Goal: Task Accomplishment & Management: Use online tool/utility

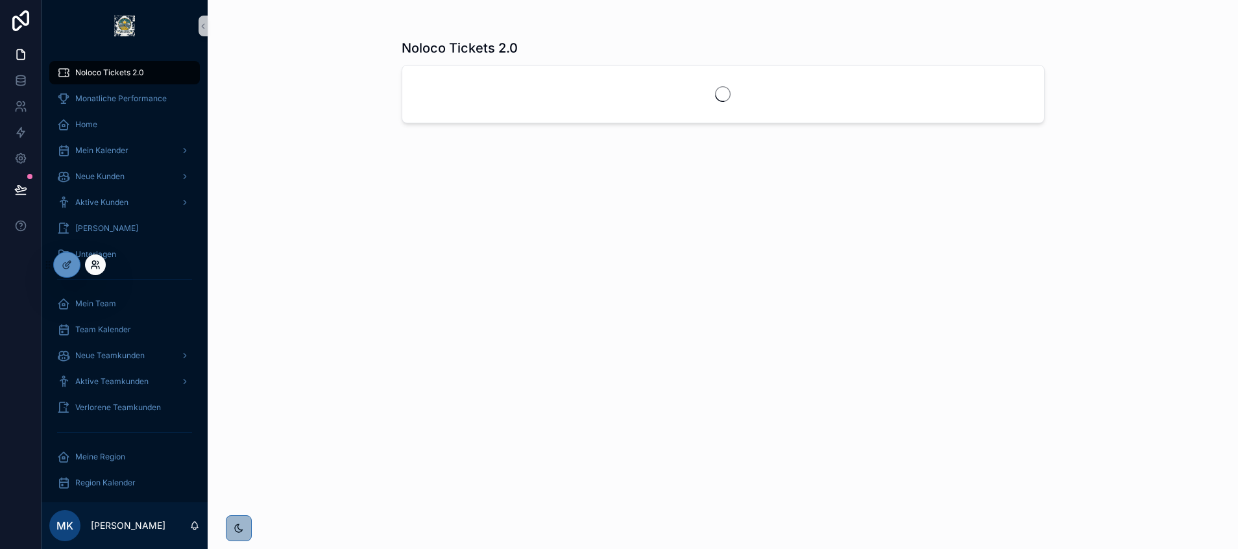
click at [95, 262] on icon at bounding box center [93, 262] width 3 height 3
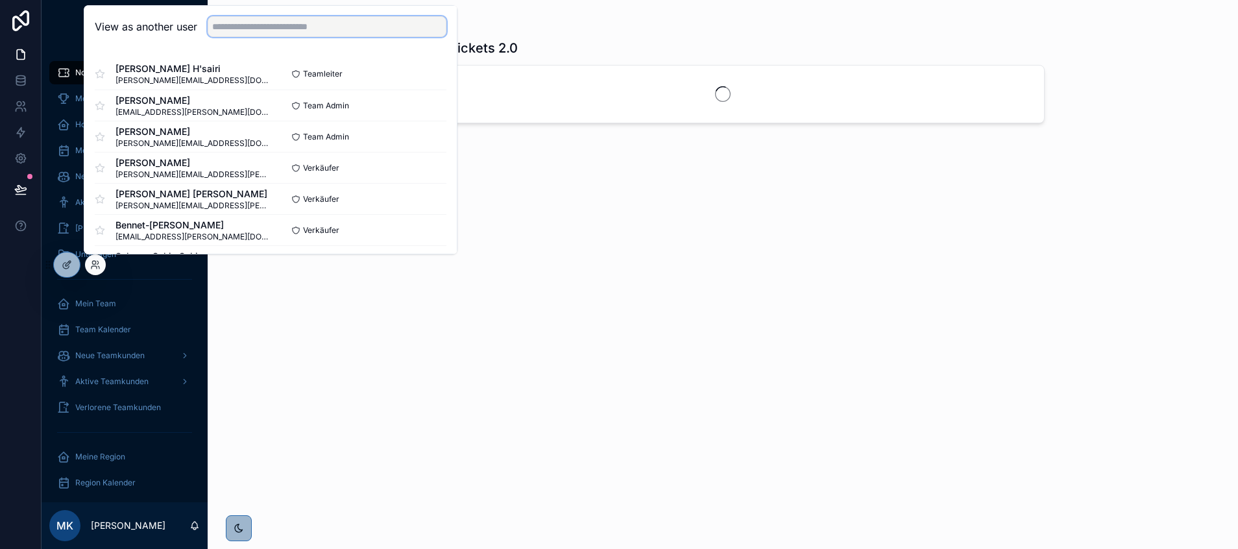
click at [236, 31] on input "text" at bounding box center [327, 26] width 239 height 21
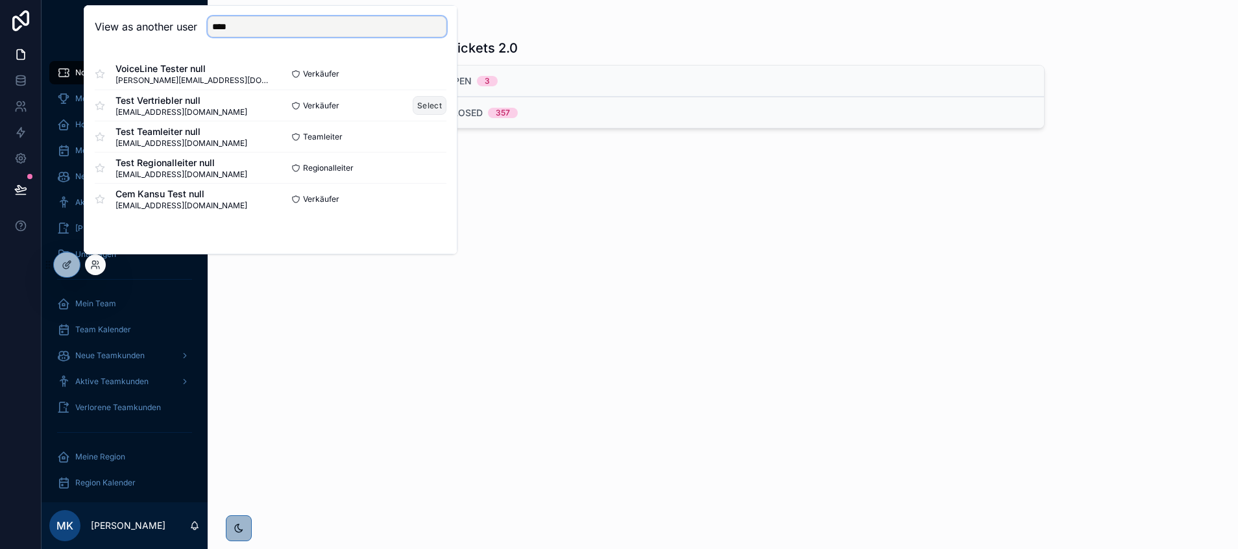
type input "****"
click at [419, 103] on button "Select" at bounding box center [430, 105] width 34 height 19
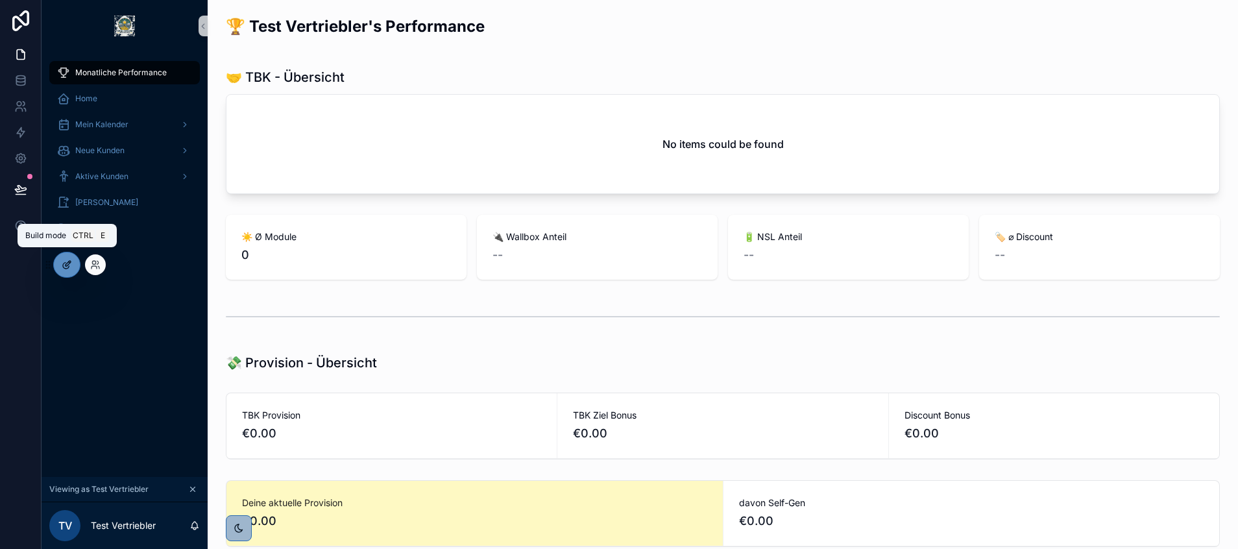
click at [64, 260] on icon at bounding box center [67, 265] width 10 height 10
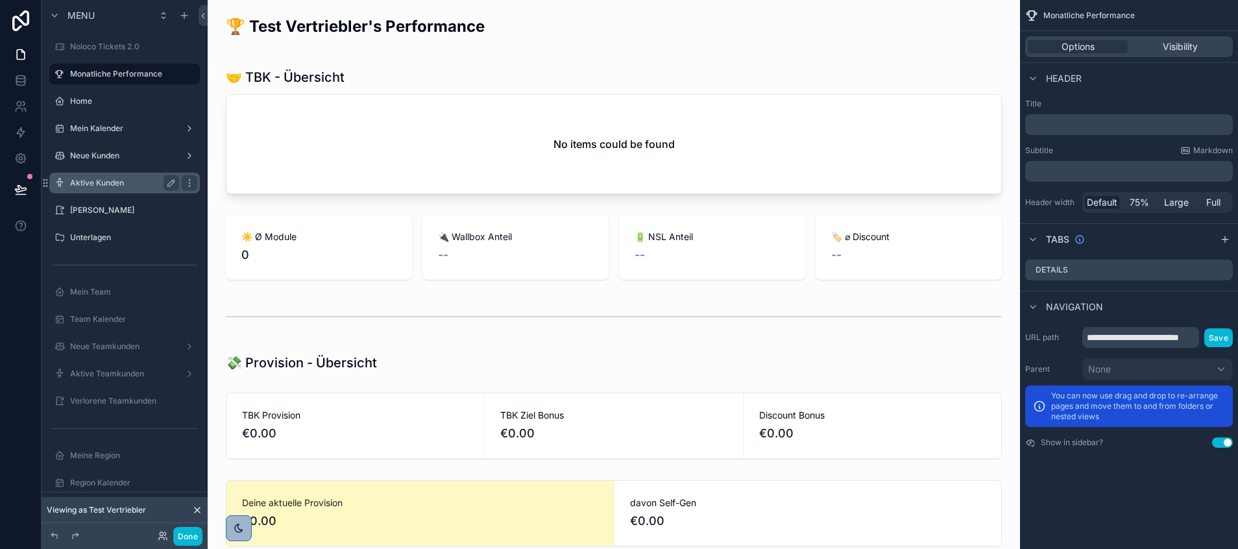
click at [126, 179] on label "Aktive Kunden" at bounding box center [122, 183] width 104 height 10
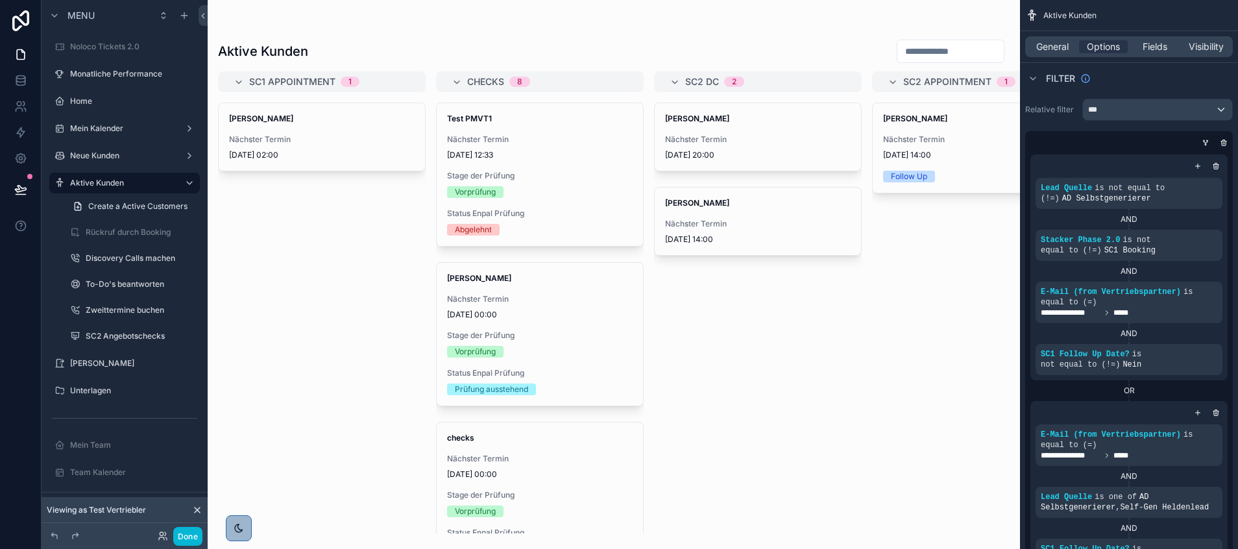
click at [343, 134] on div "scrollable content" at bounding box center [614, 274] width 812 height 549
click at [298, 142] on span "Nächster Termin" at bounding box center [322, 139] width 186 height 10
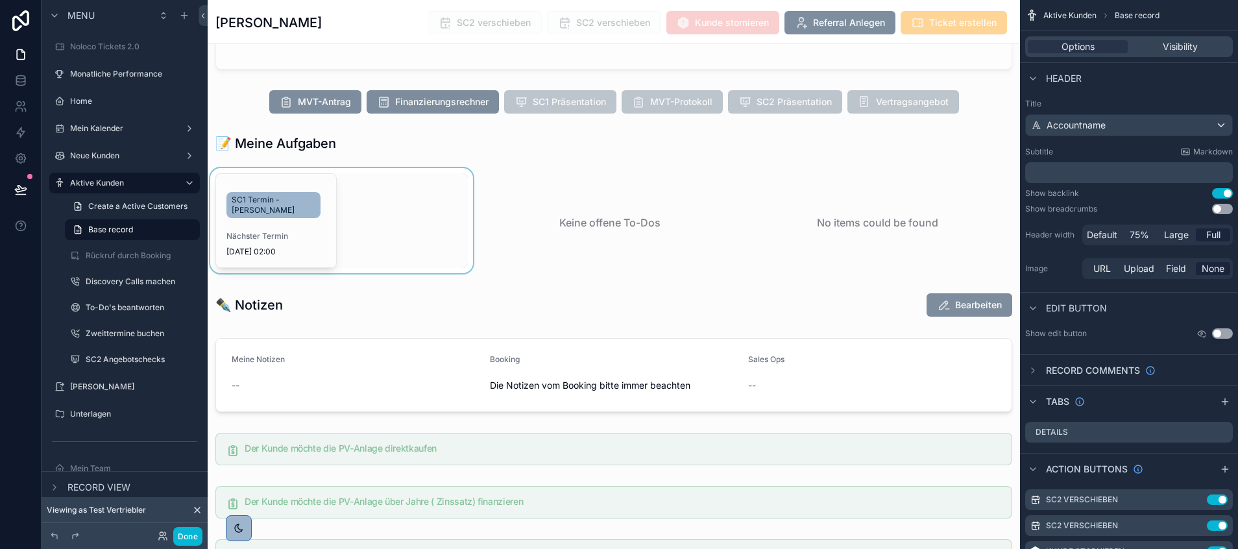
scroll to position [1563, 0]
click at [269, 236] on div "scrollable content" at bounding box center [342, 220] width 268 height 109
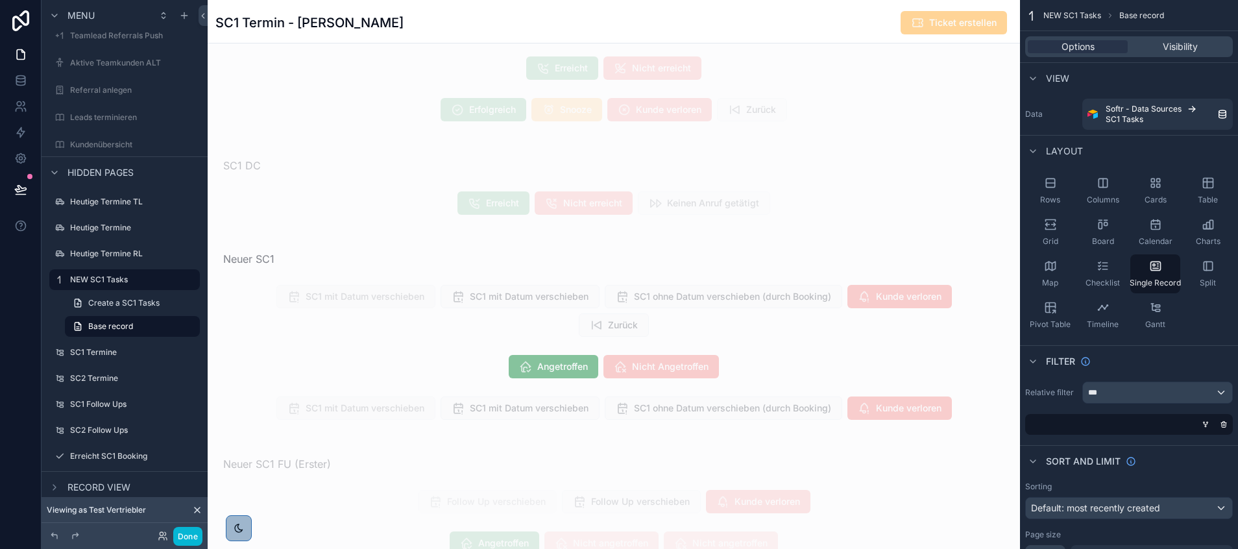
scroll to position [1370, 0]
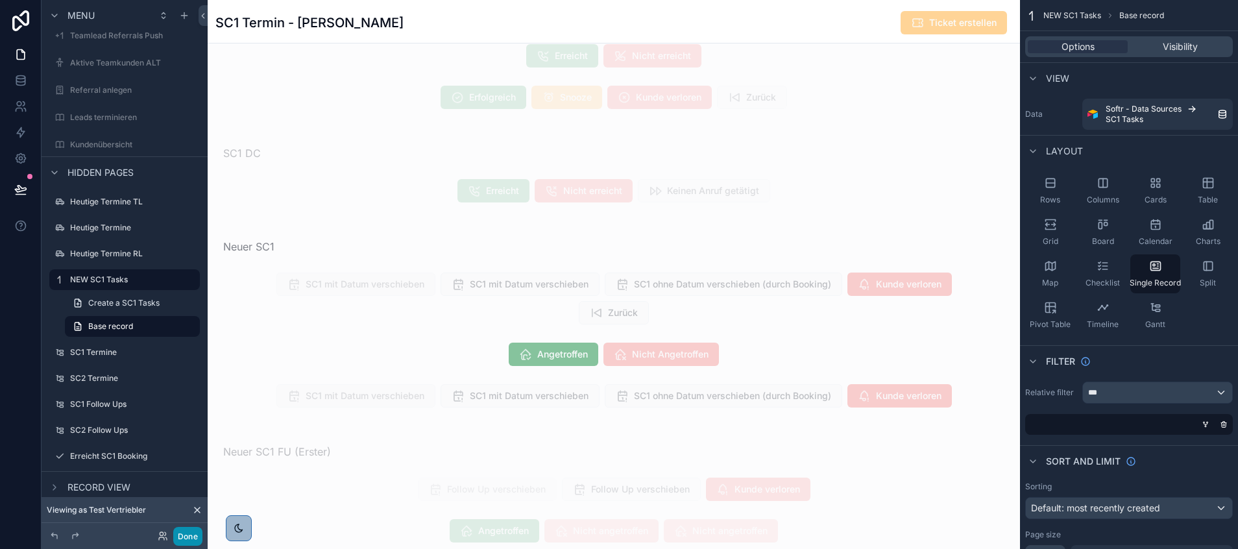
click at [188, 536] on button "Done" at bounding box center [187, 536] width 29 height 19
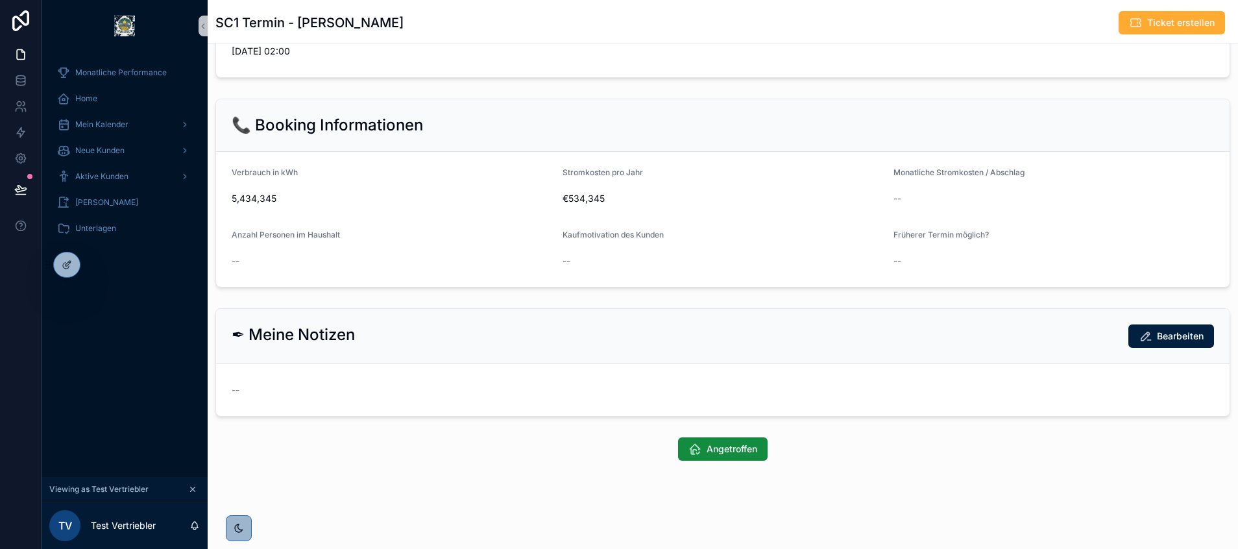
scroll to position [307, 0]
click at [691, 454] on icon "scrollable content" at bounding box center [694, 449] width 13 height 13
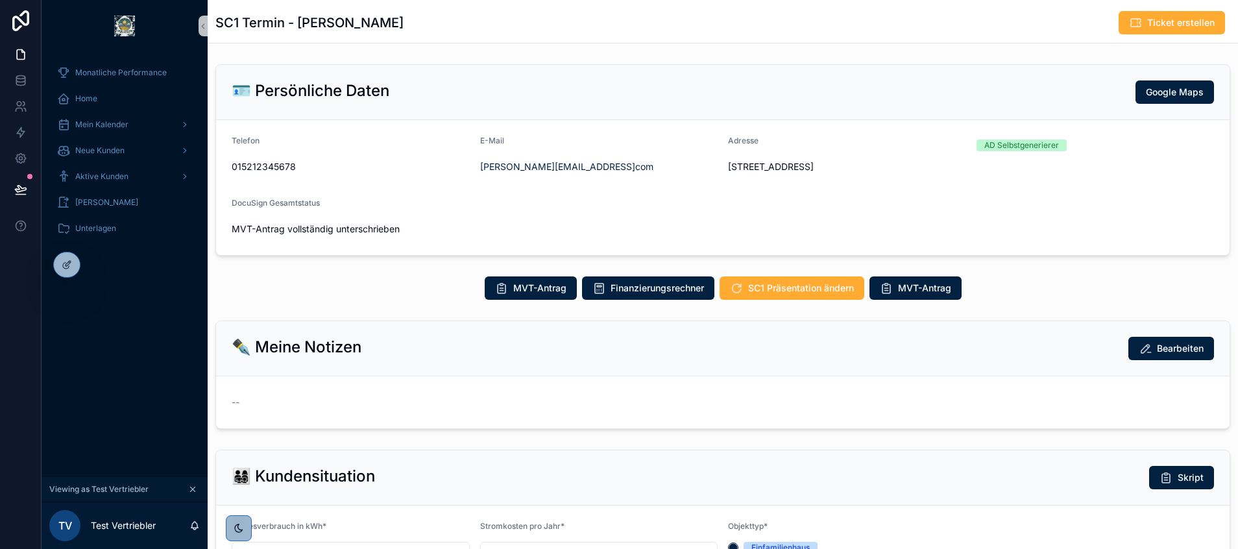
scroll to position [311, 0]
click at [912, 295] on button "MVT-Antrag" at bounding box center [916, 287] width 92 height 23
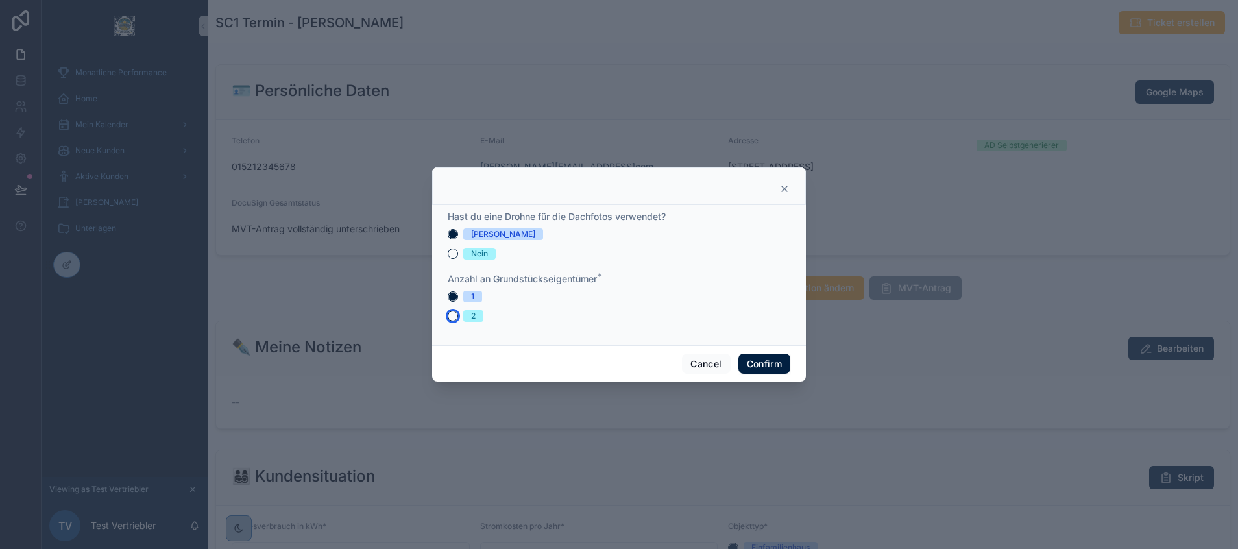
click at [450, 315] on button "2" at bounding box center [453, 316] width 10 height 10
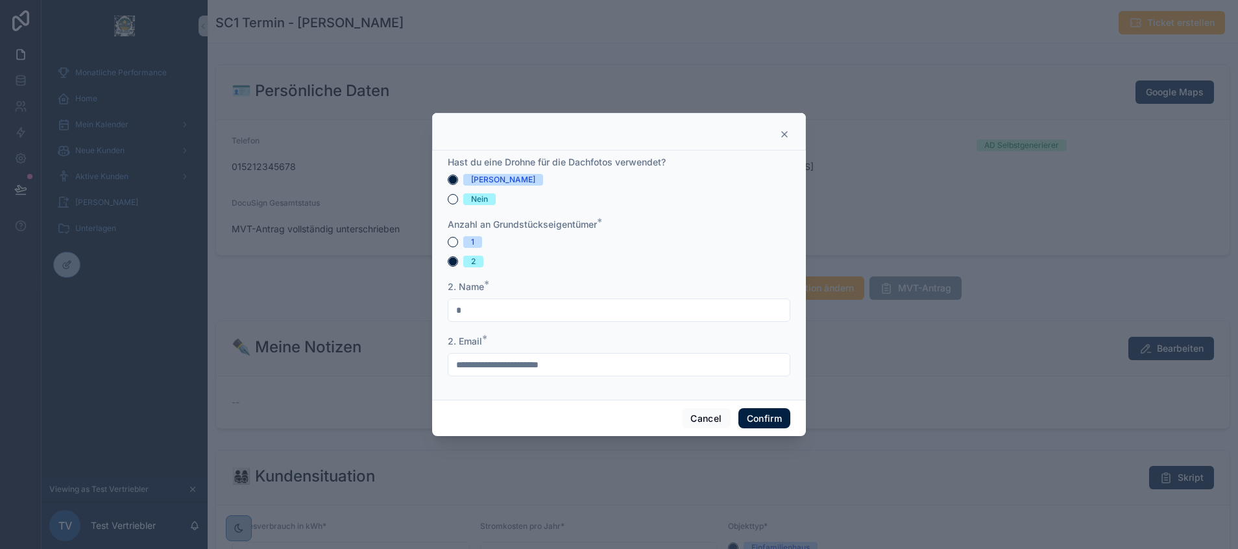
click at [498, 309] on input "*" at bounding box center [618, 310] width 341 height 18
click at [454, 199] on button "Nein" at bounding box center [453, 199] width 10 height 10
click at [469, 301] on input "*" at bounding box center [618, 310] width 341 height 18
type input "**"
click at [757, 421] on button "Confirm" at bounding box center [764, 418] width 52 height 21
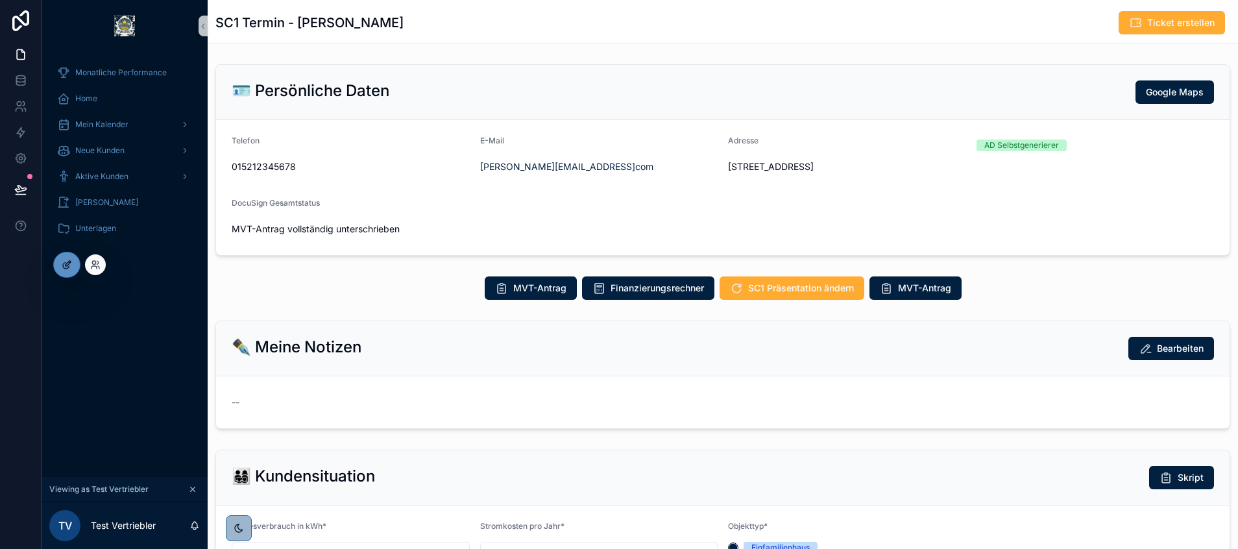
click at [75, 270] on div at bounding box center [67, 264] width 26 height 25
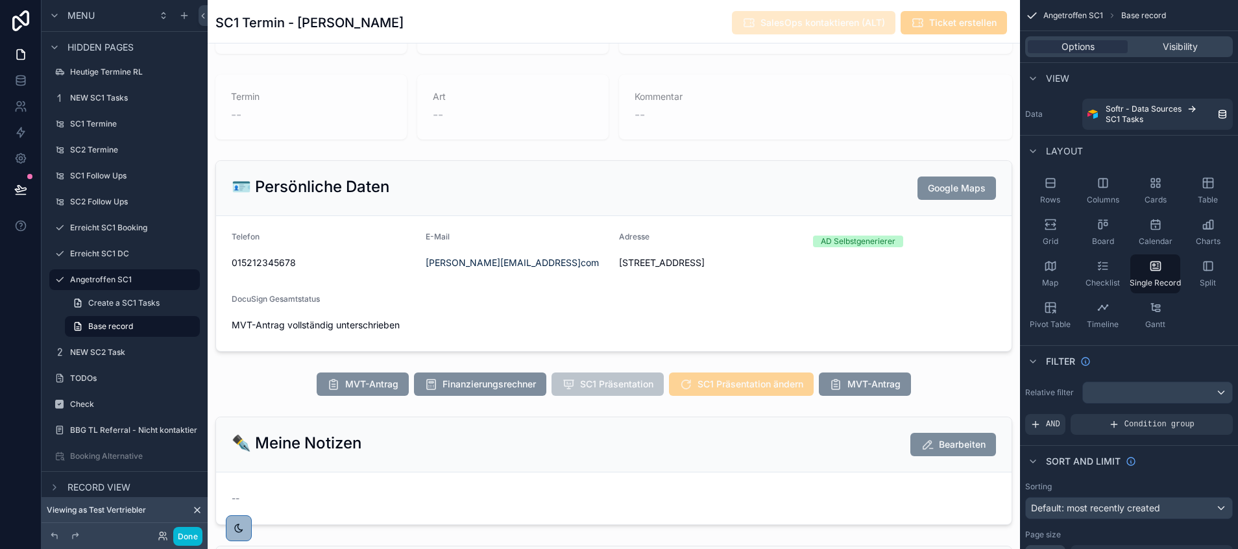
scroll to position [115, 0]
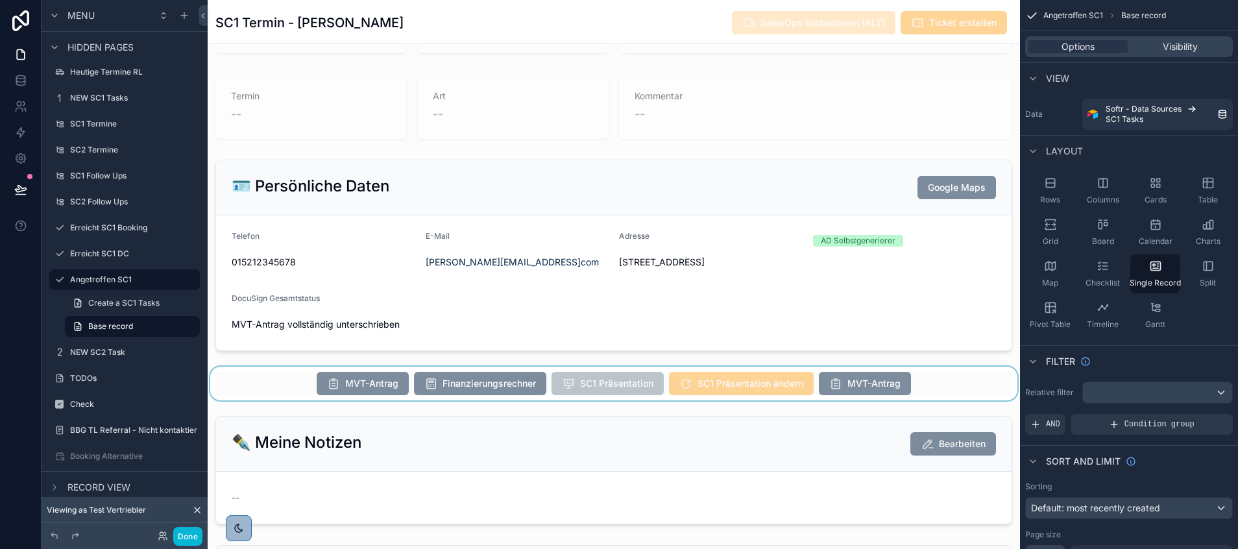
click at [810, 393] on div "scrollable content" at bounding box center [614, 384] width 812 height 34
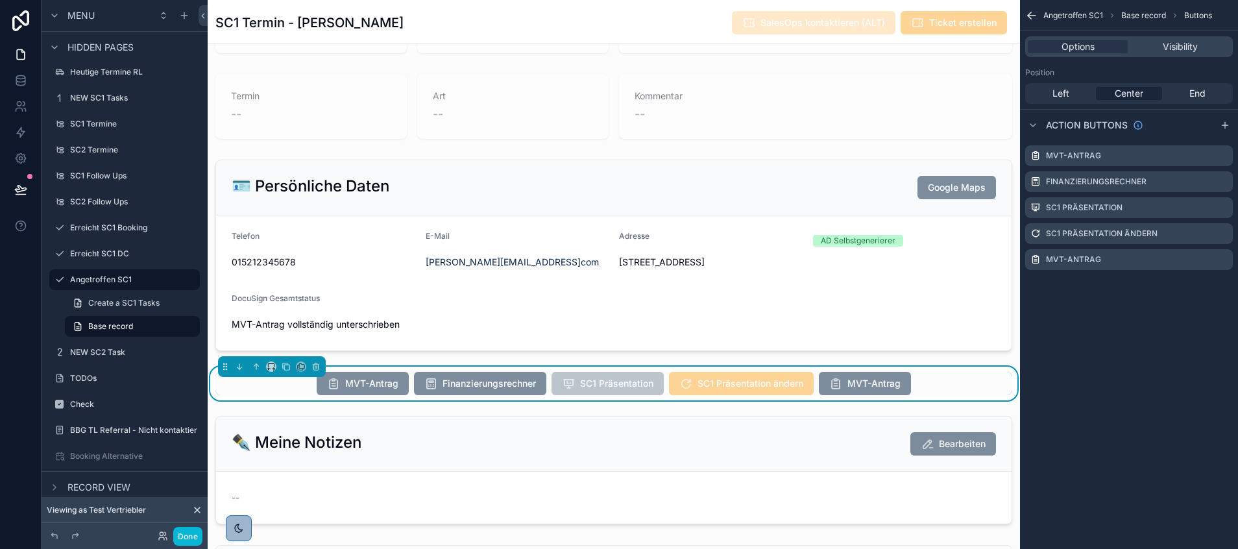
scroll to position [311, 0]
click at [1221, 258] on icon "scrollable content" at bounding box center [1222, 259] width 10 height 10
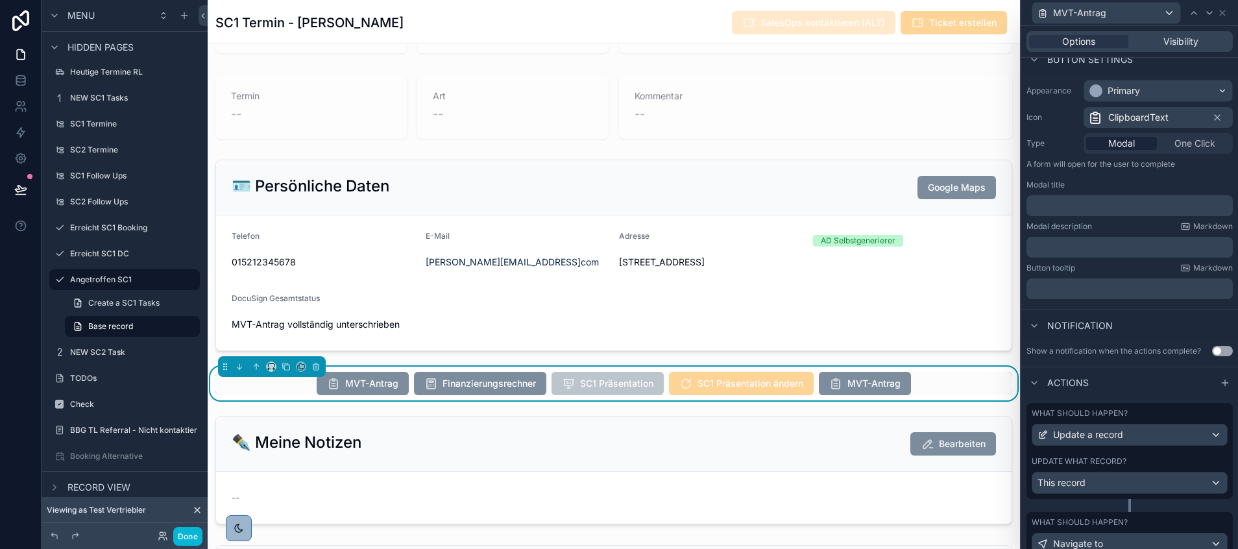
scroll to position [147, 0]
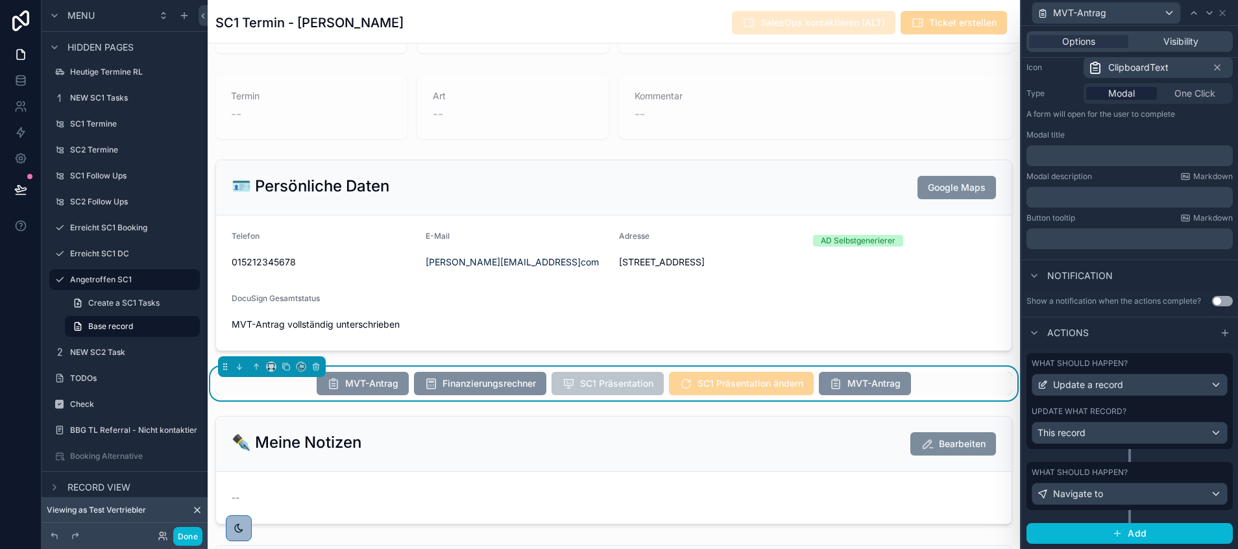
click at [1086, 480] on div "What should happen? Navigate to" at bounding box center [1130, 486] width 196 height 38
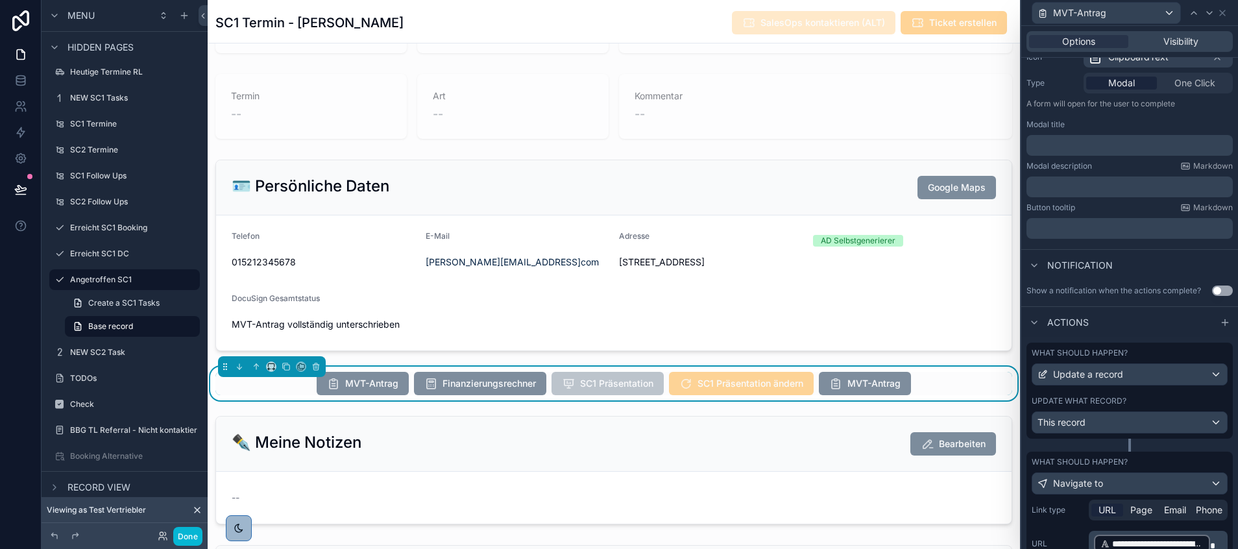
click at [1086, 480] on div "What should happen? Navigate to" at bounding box center [1130, 476] width 196 height 38
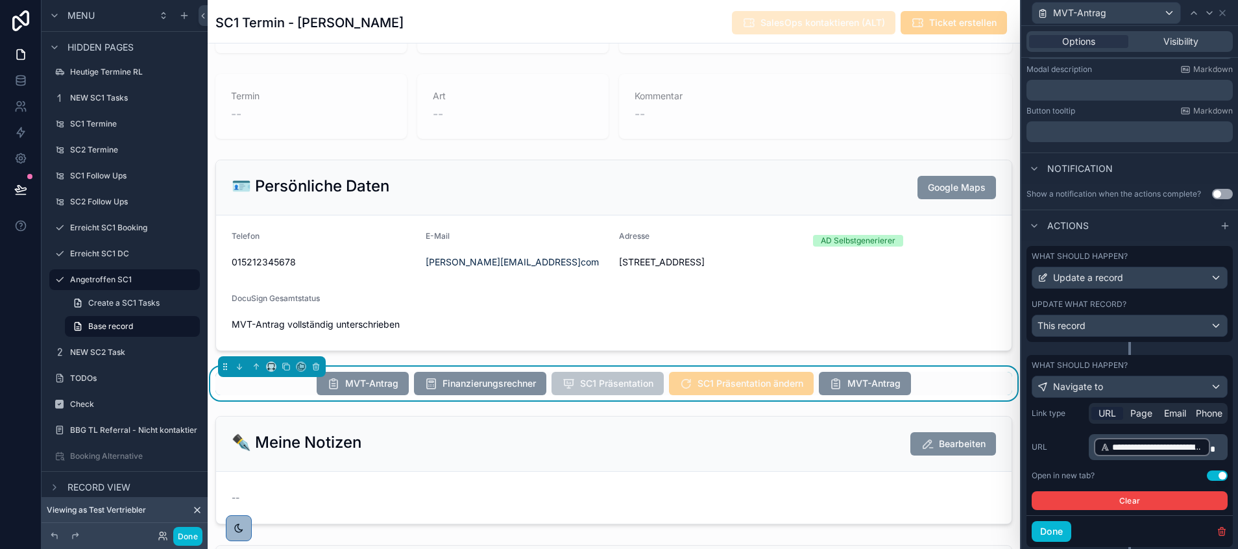
scroll to position [262, 0]
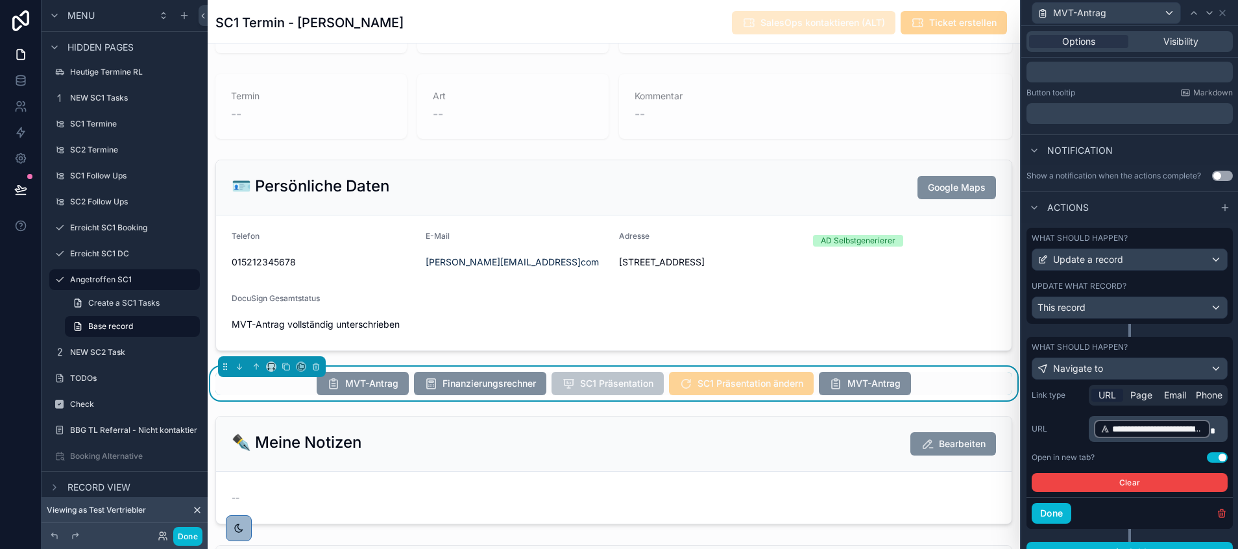
click at [1209, 438] on div "**********" at bounding box center [1152, 429] width 116 height 18
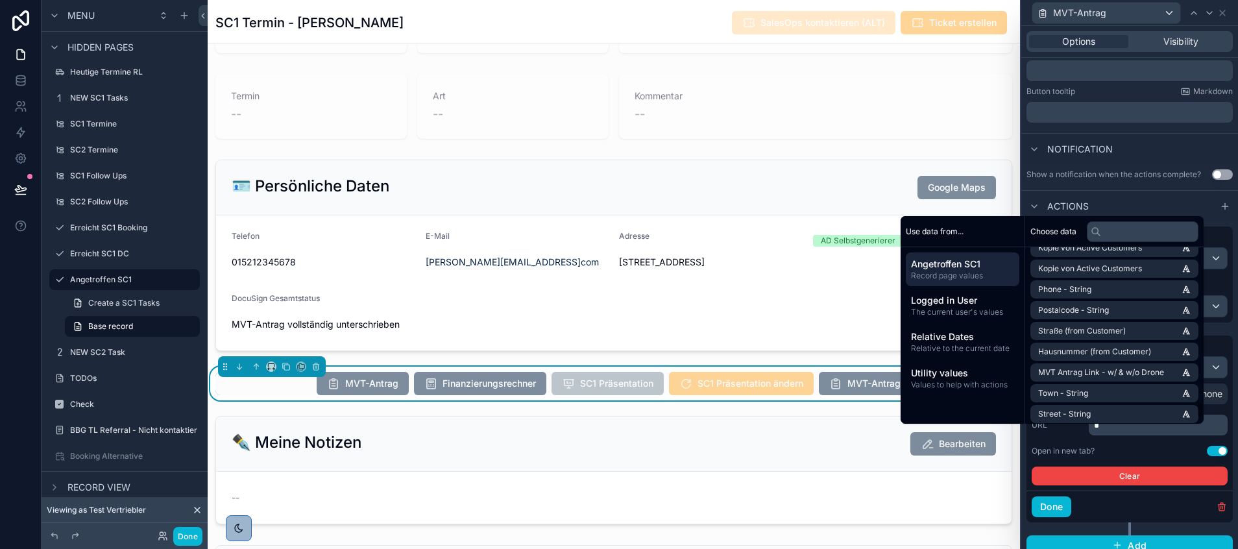
scroll to position [6729, 0]
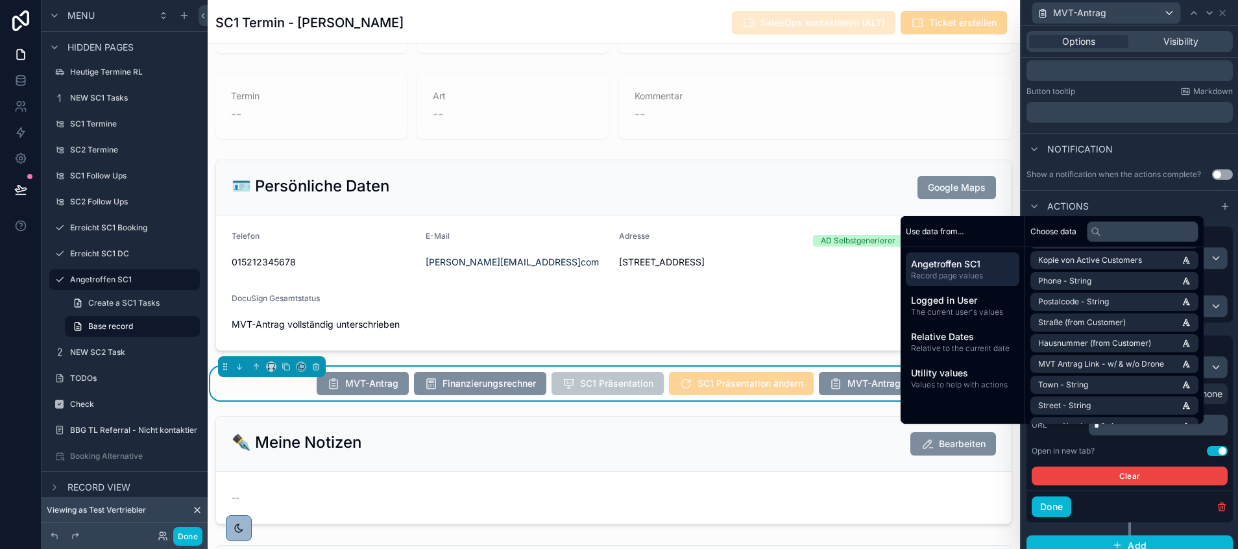
click at [1062, 452] on div "Link type URL Page Email Phone URL Open in new tab? Use setting Clear" at bounding box center [1130, 434] width 196 height 102
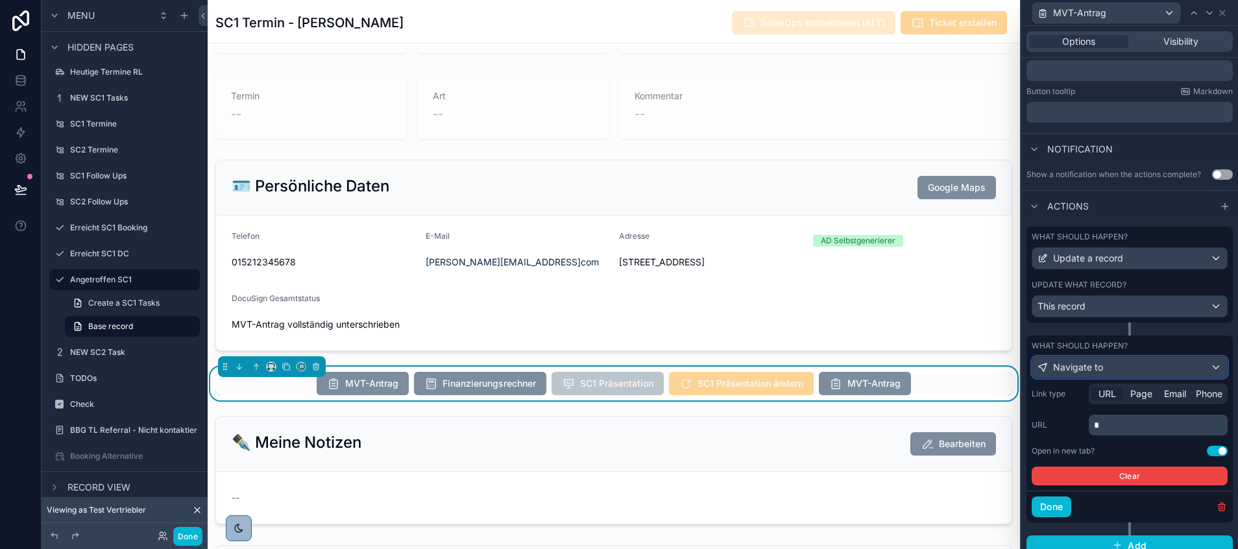
click at [1119, 378] on div "Navigate to" at bounding box center [1129, 367] width 195 height 21
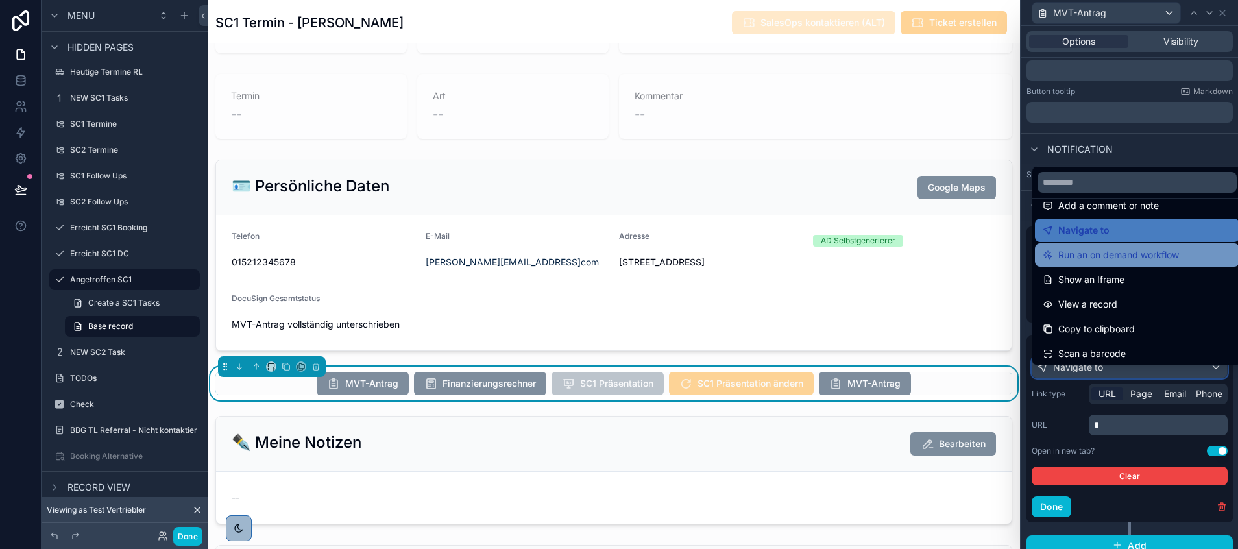
scroll to position [92, 0]
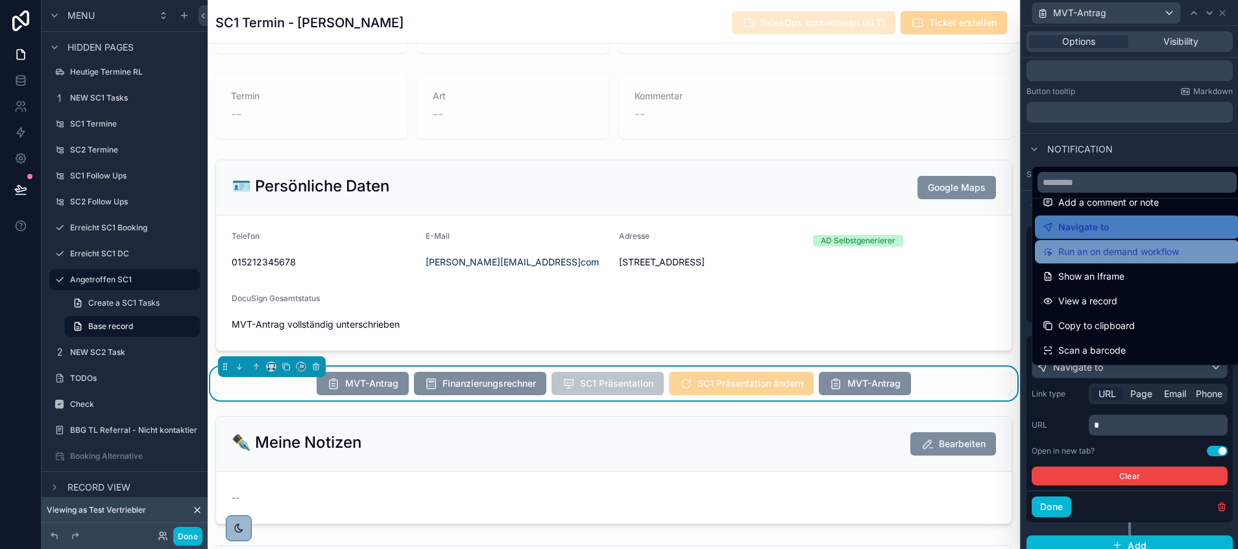
click at [1121, 258] on span "Run an on demand workflow" at bounding box center [1118, 252] width 121 height 16
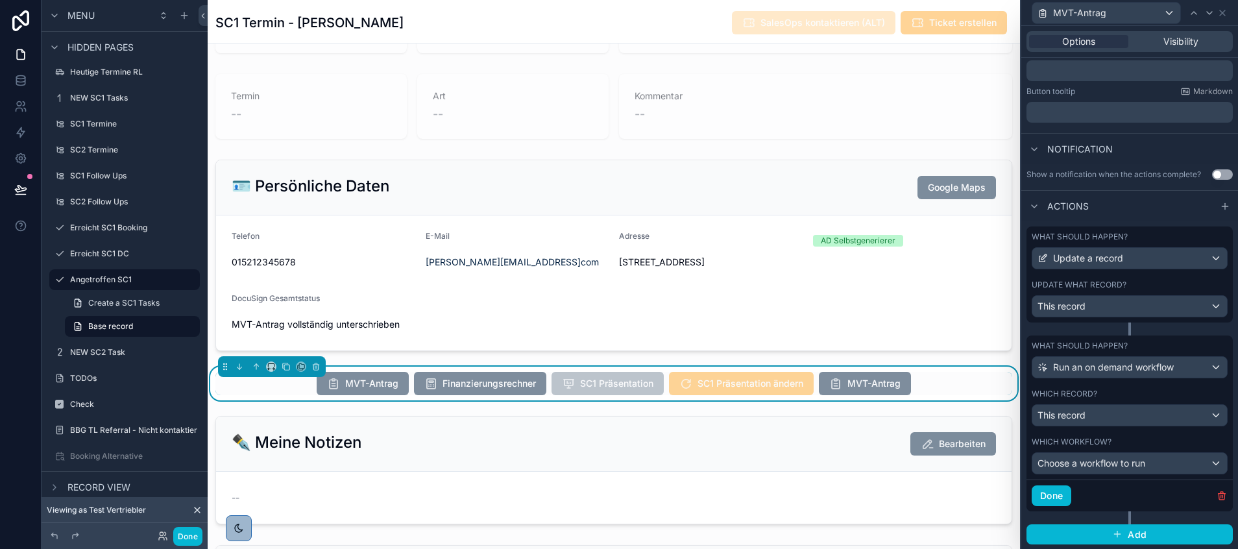
scroll to position [274, 0]
click at [1075, 472] on div "Choose a workflow to run" at bounding box center [1129, 462] width 195 height 21
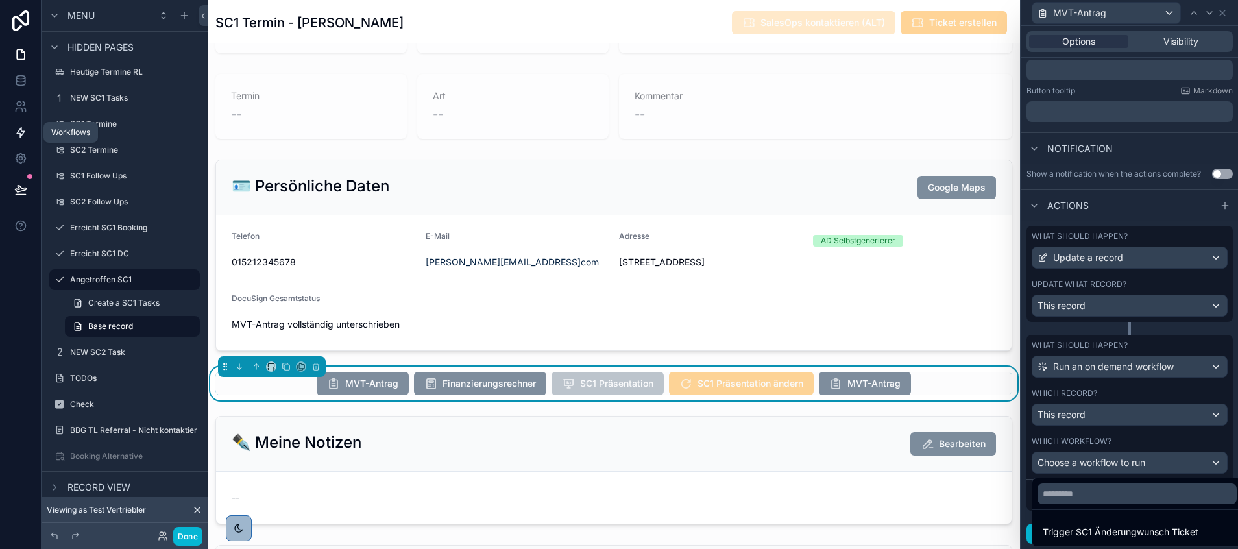
click at [22, 136] on icon at bounding box center [20, 132] width 13 height 13
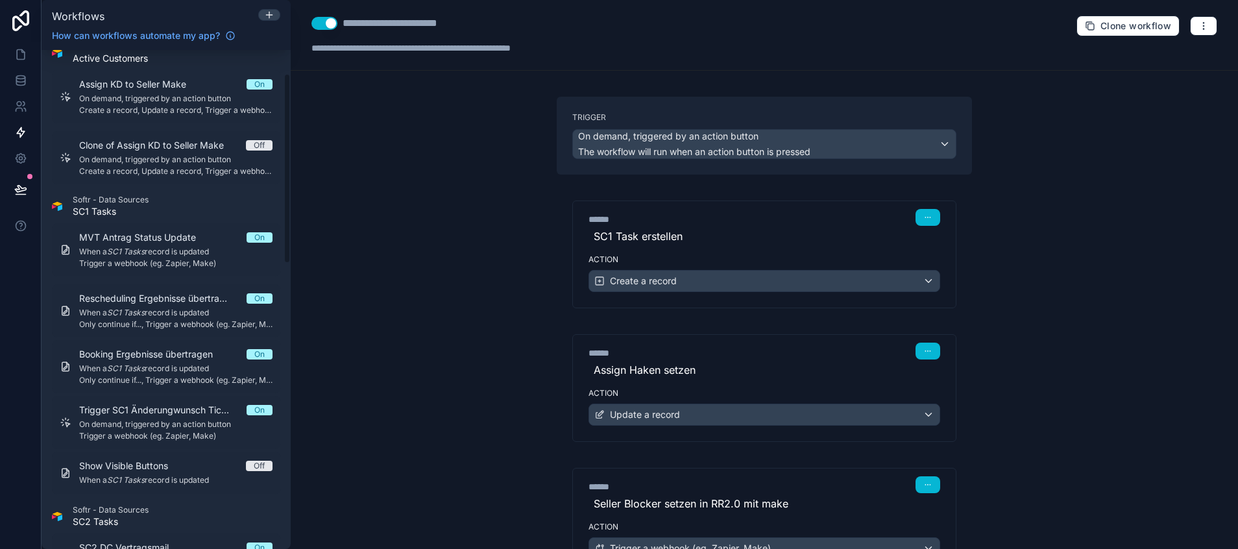
scroll to position [62, 0]
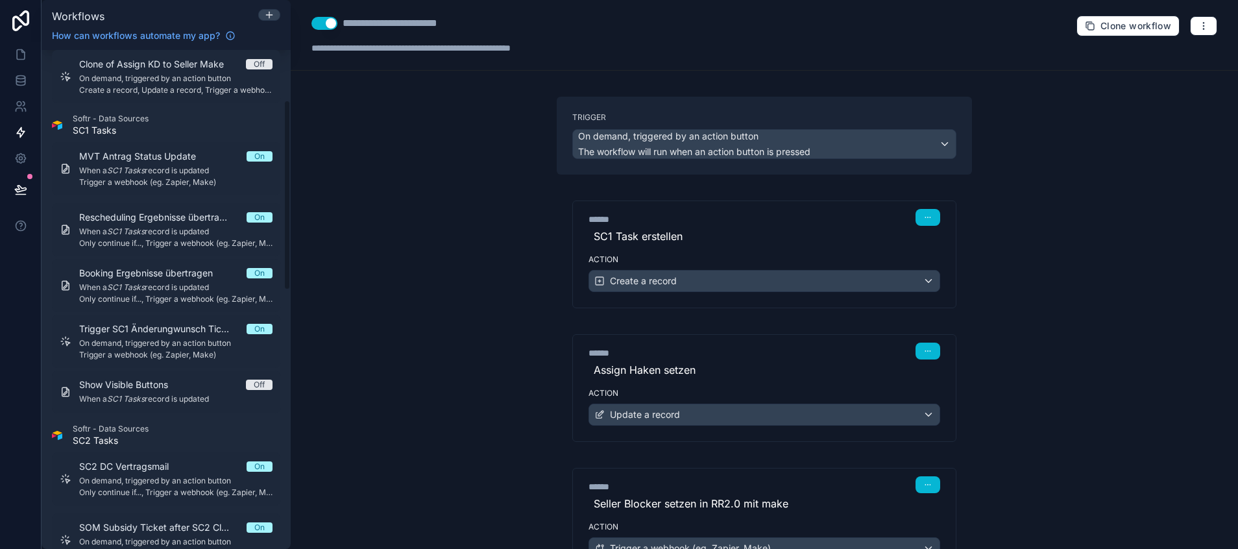
scroll to position [138, 0]
click at [269, 13] on icon at bounding box center [269, 15] width 0 height 6
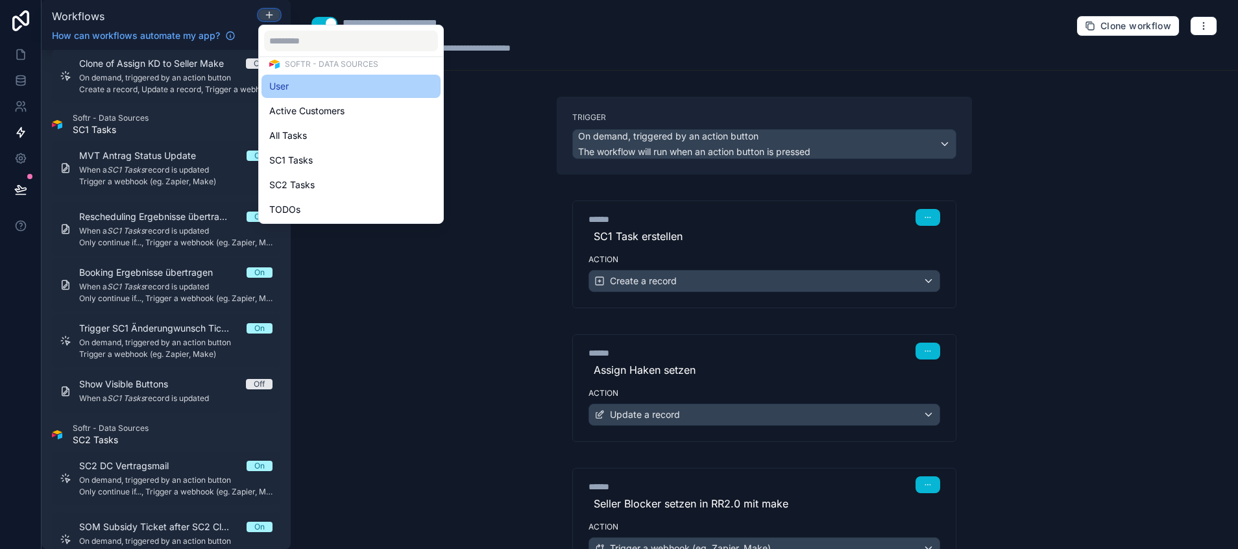
scroll to position [67, 0]
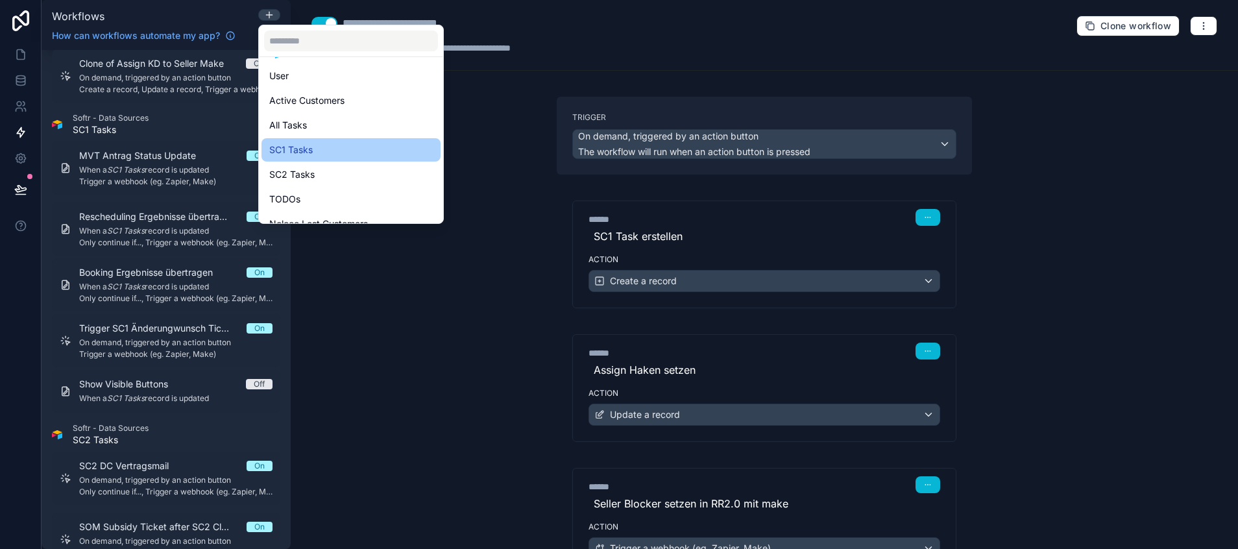
click at [330, 147] on div "SC1 Tasks" at bounding box center [351, 150] width 164 height 16
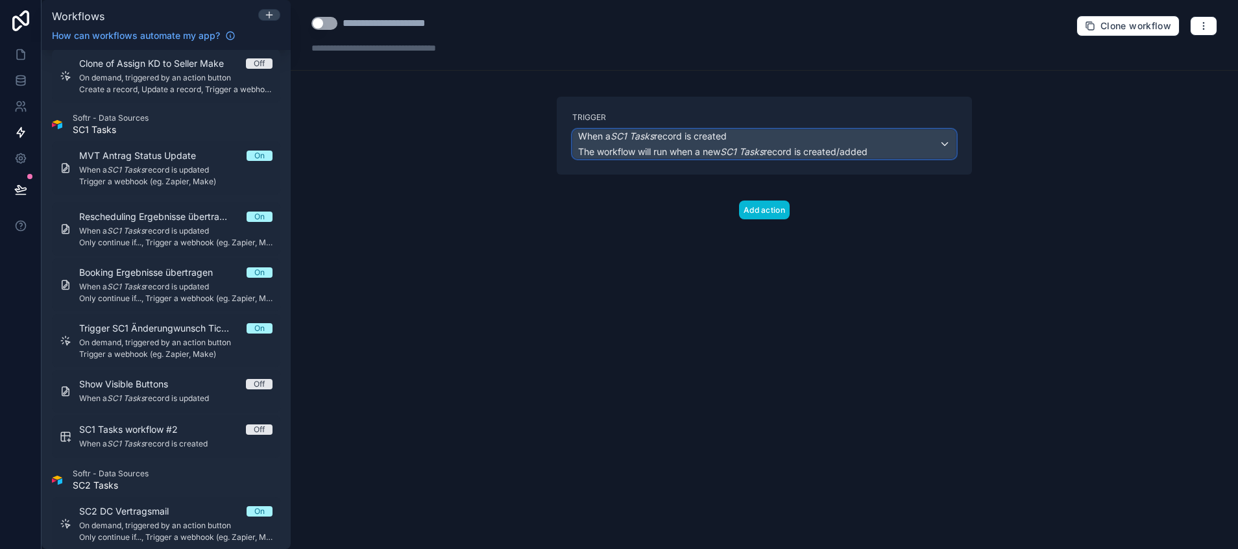
click at [709, 151] on span "The workflow will run when a new SC1 Tasks record is created/added" at bounding box center [722, 151] width 289 height 11
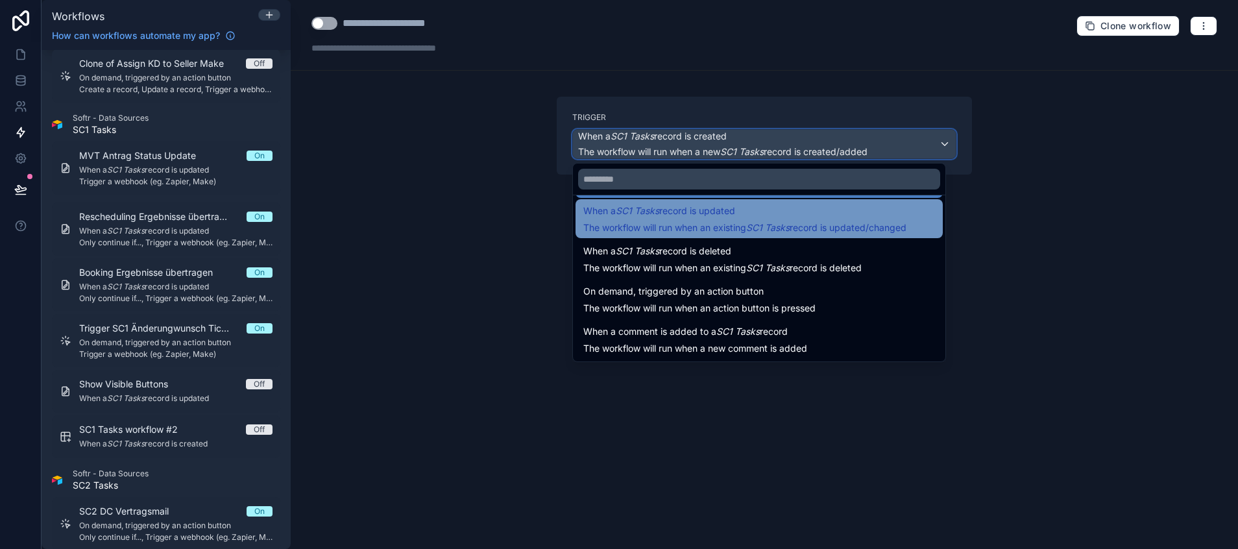
scroll to position [45, 0]
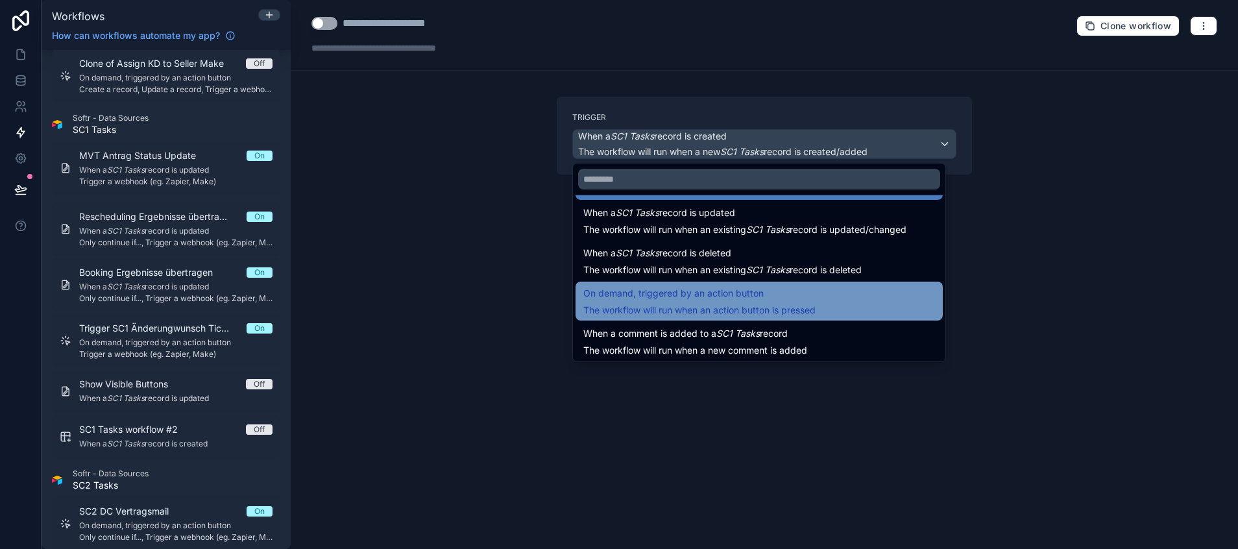
click at [694, 300] on span "On demand, triggered by an action button" at bounding box center [673, 294] width 180 height 16
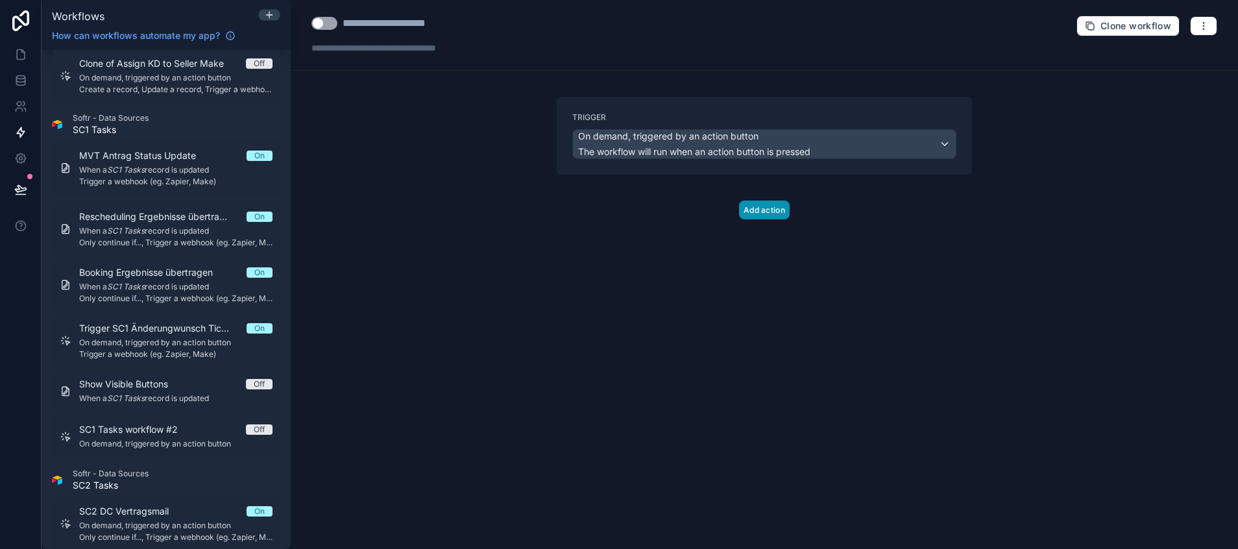
click at [753, 204] on button "Add action" at bounding box center [764, 210] width 51 height 19
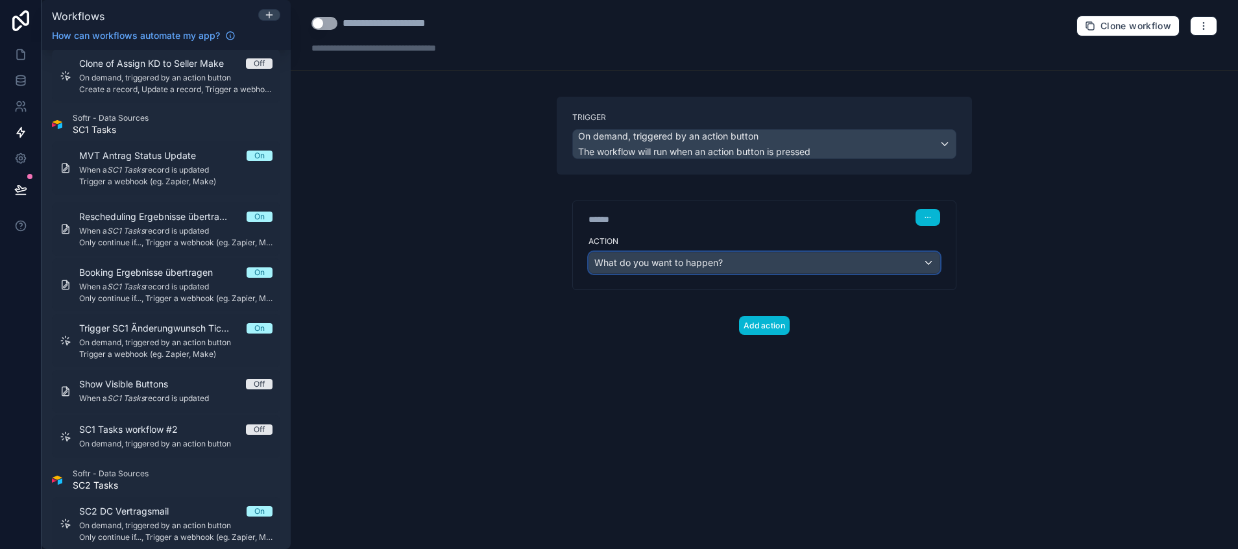
click at [713, 263] on span "What do you want to happen?" at bounding box center [658, 262] width 128 height 11
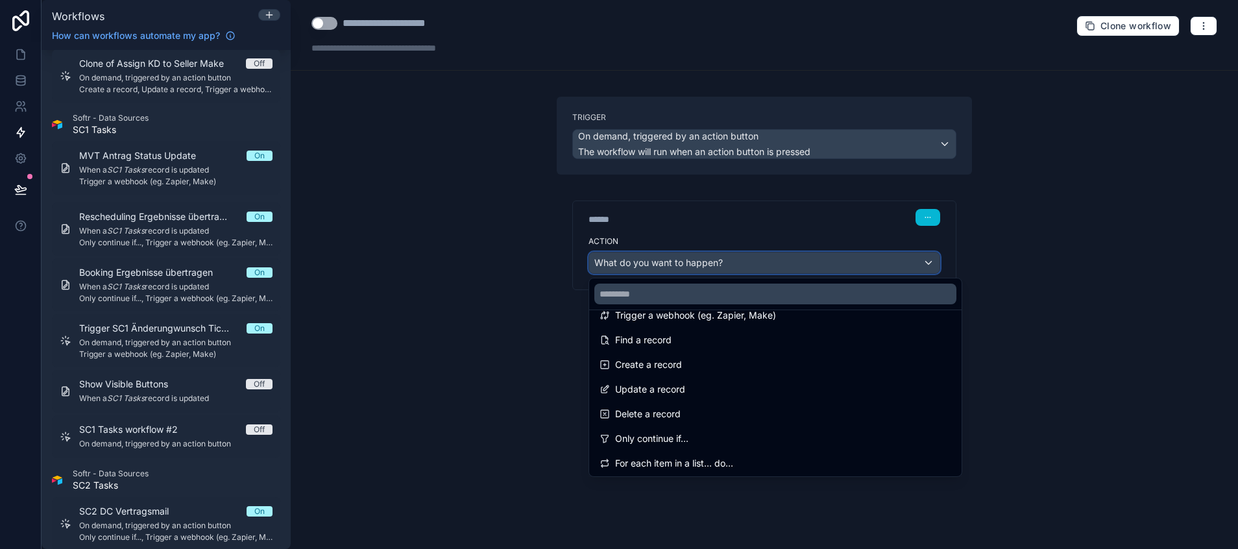
scroll to position [0, 0]
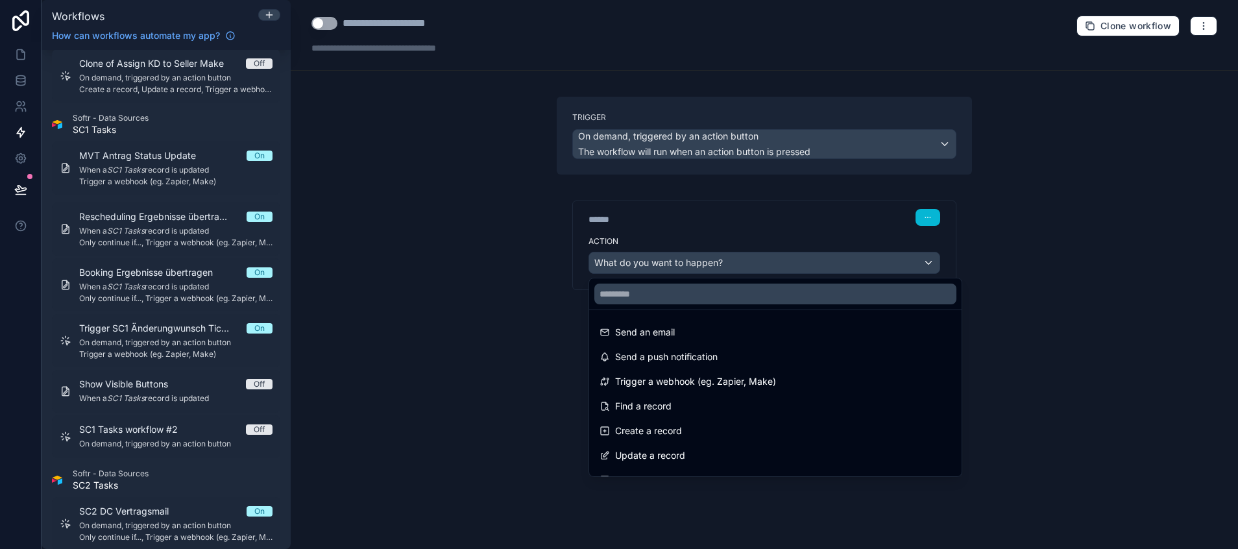
click at [571, 297] on div at bounding box center [619, 274] width 1238 height 549
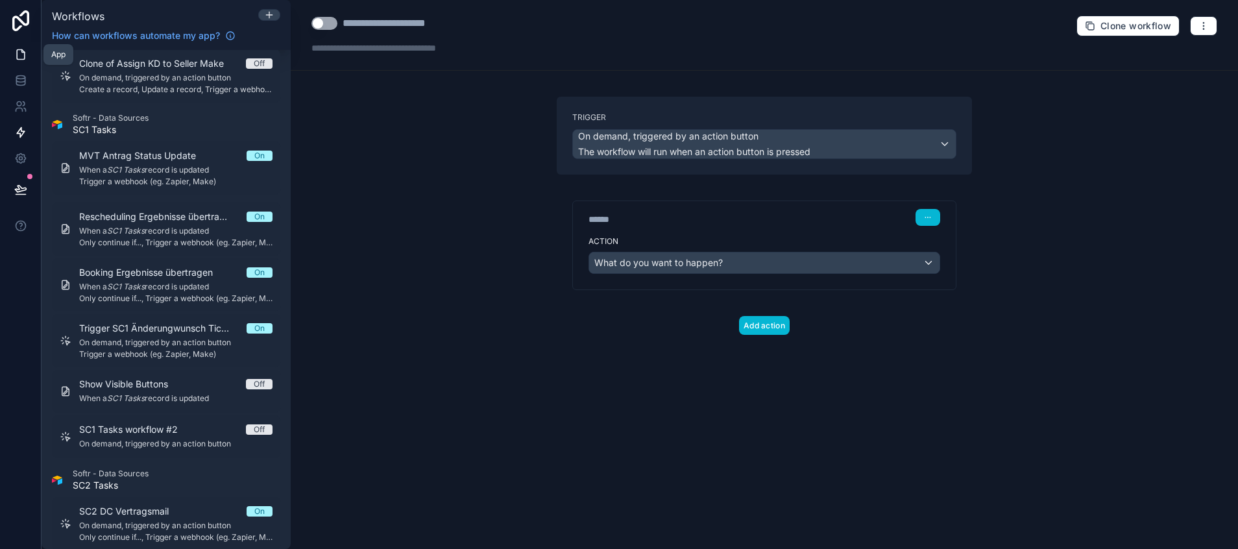
click at [18, 55] on icon at bounding box center [20, 54] width 13 height 13
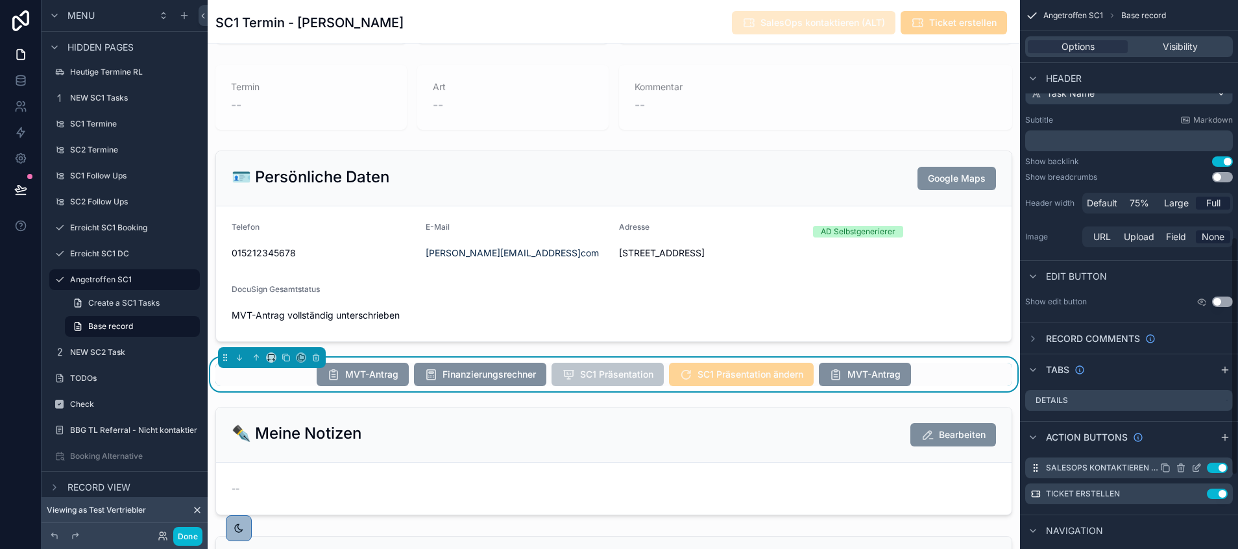
scroll to position [520, 0]
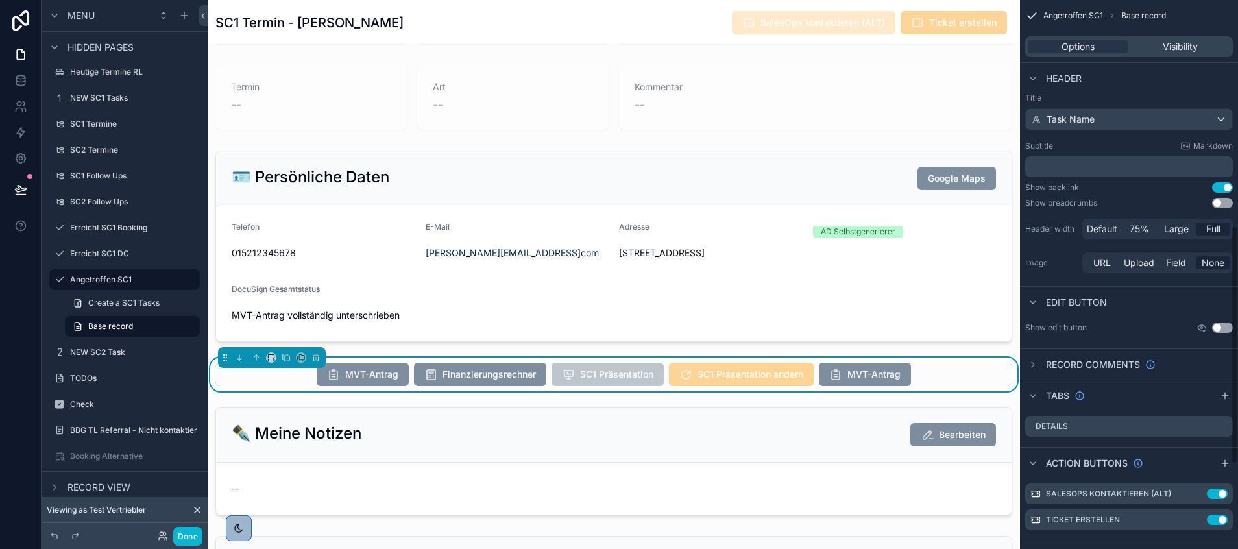
click at [914, 380] on div "MVT-Antrag Finanzierungsrechner SC1 Präsentation SC1 Präsentation ändern MVT-An…" at bounding box center [613, 374] width 797 height 23
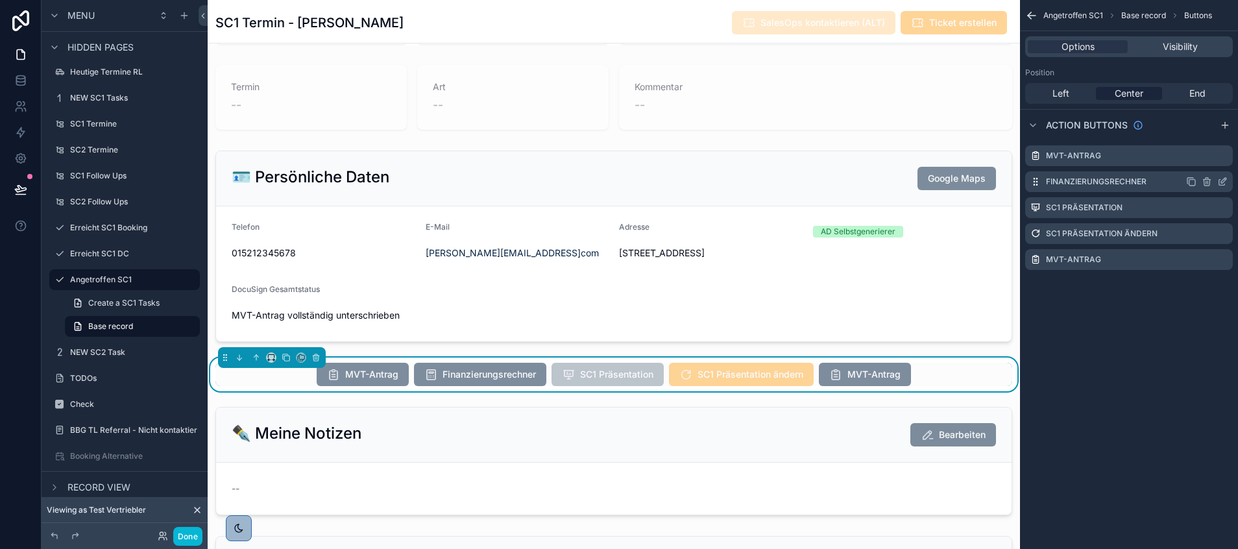
scroll to position [0, 0]
click at [1223, 260] on icon "scrollable content" at bounding box center [1223, 258] width 5 height 5
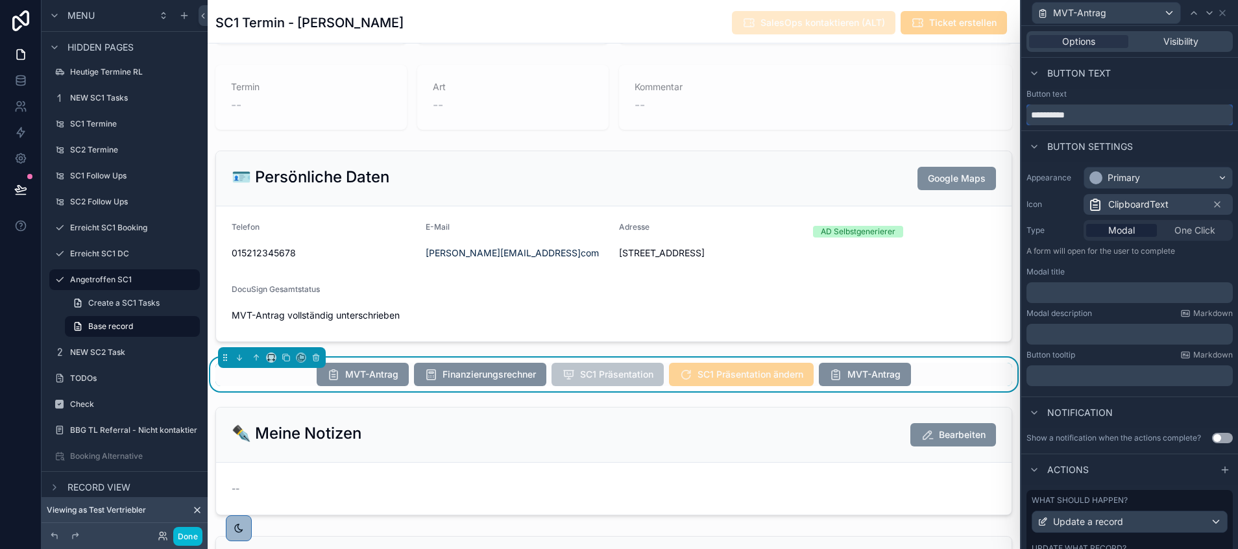
click at [1083, 112] on input "**********" at bounding box center [1130, 114] width 206 height 21
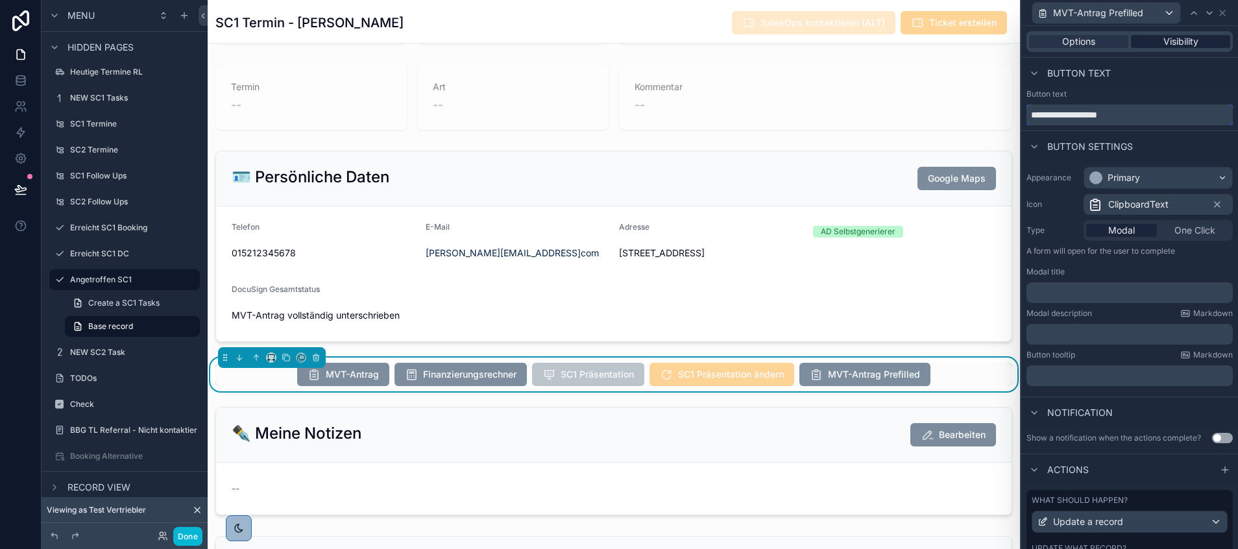
type input "**********"
click at [1163, 47] on span "Visibility" at bounding box center [1180, 41] width 35 height 13
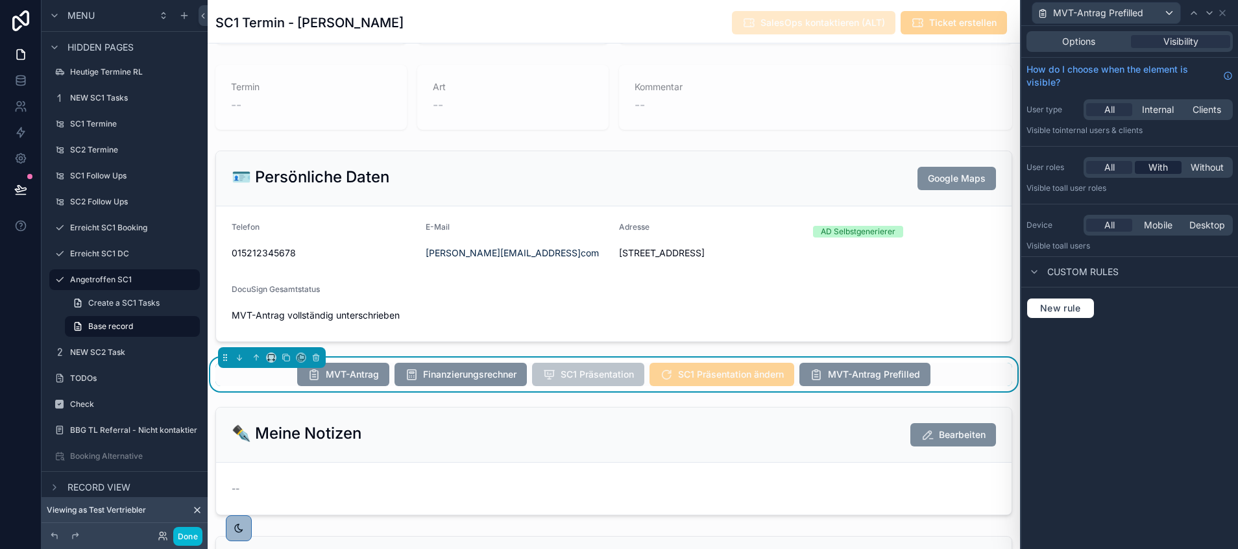
click at [1156, 163] on span "With" at bounding box center [1158, 167] width 19 height 13
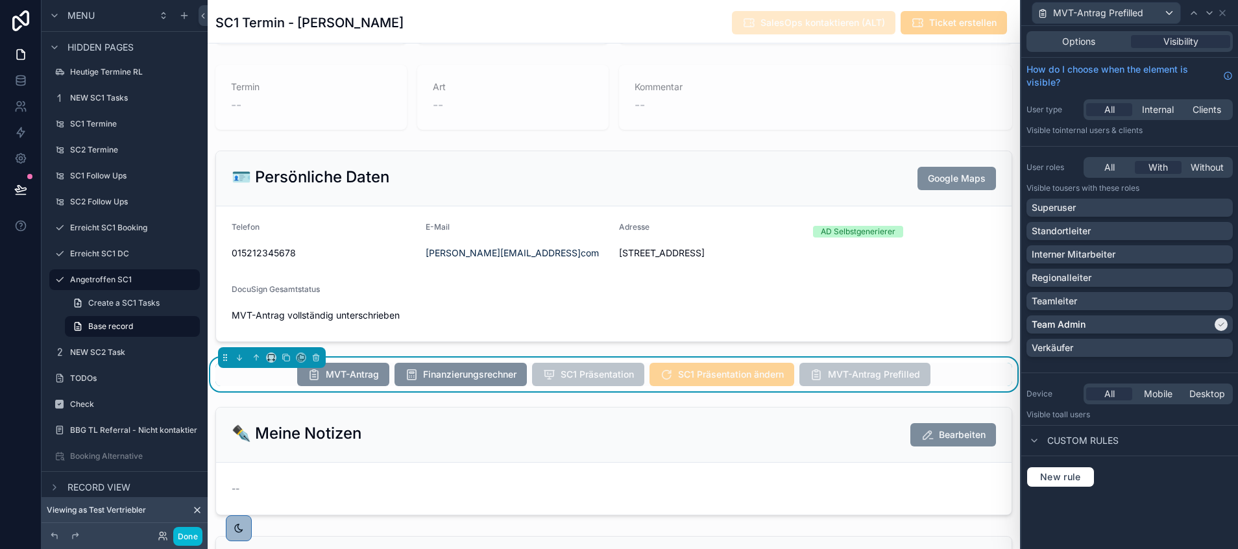
click at [1115, 504] on div "Options Visibility How do I choose when the element is visible? User type All I…" at bounding box center [1129, 287] width 217 height 523
click at [1112, 170] on span "All" at bounding box center [1109, 167] width 10 height 13
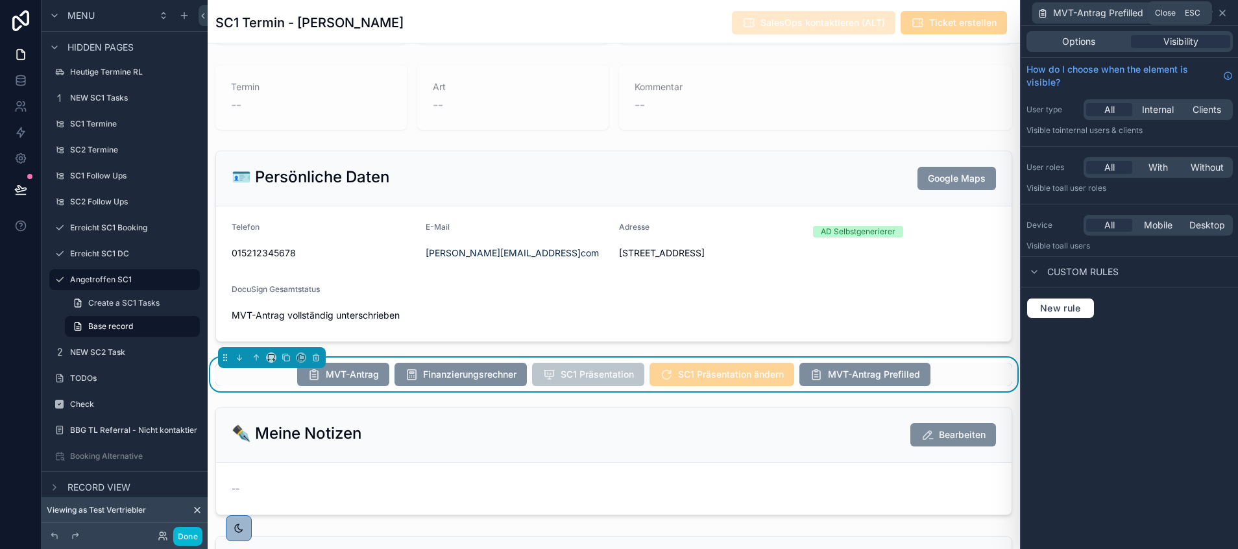
click at [1222, 12] on icon at bounding box center [1222, 12] width 5 height 5
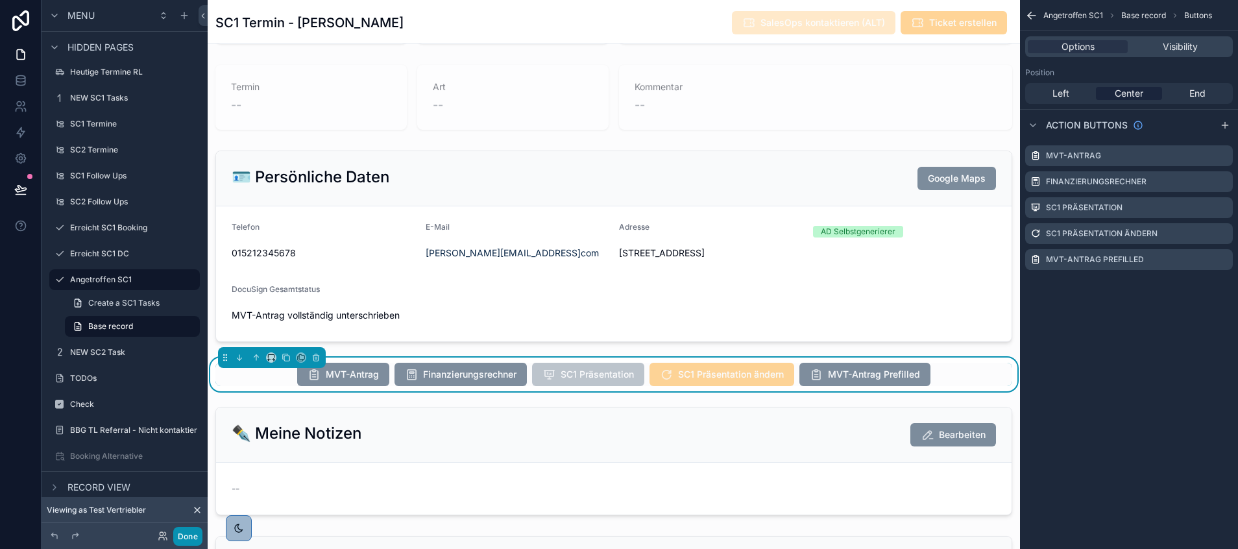
click at [190, 528] on button "Done" at bounding box center [187, 536] width 29 height 19
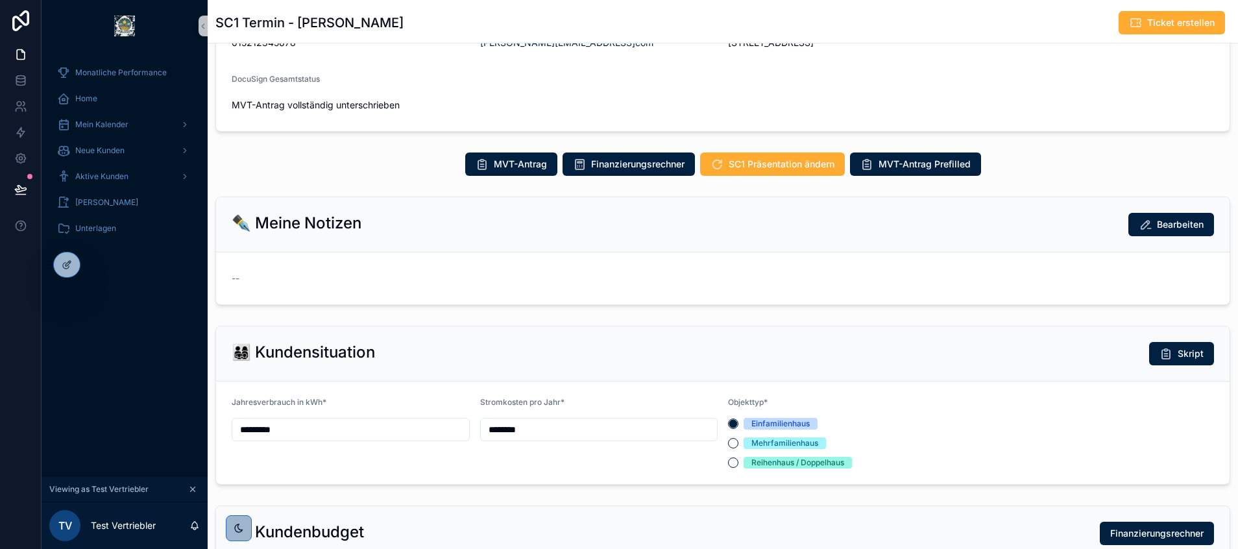
scroll to position [159, 0]
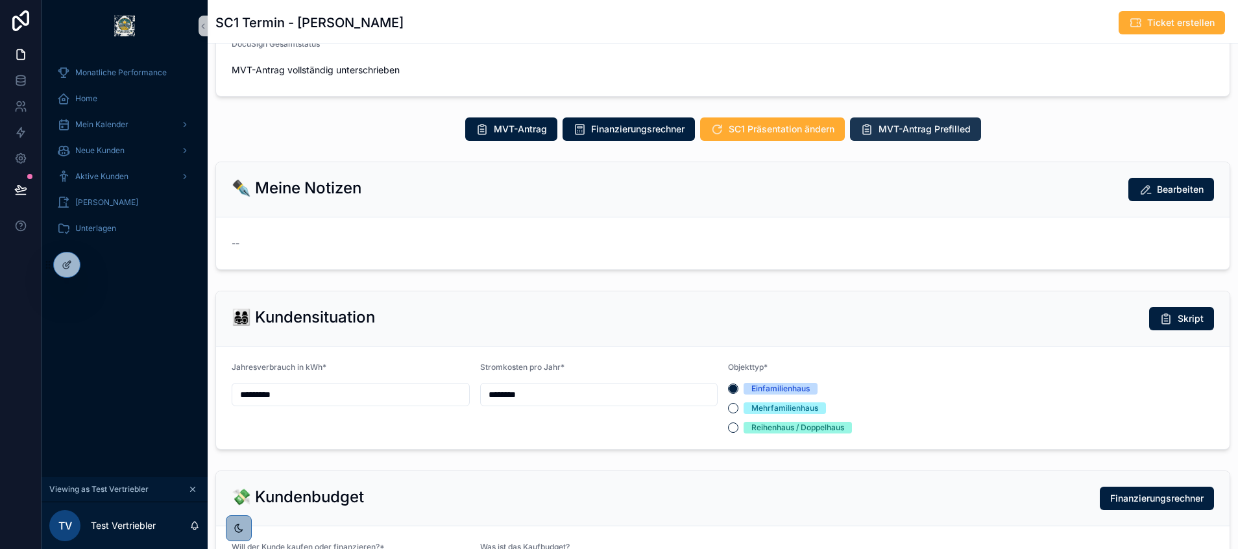
click at [929, 130] on span "MVT-Antrag Prefilled" at bounding box center [925, 129] width 92 height 13
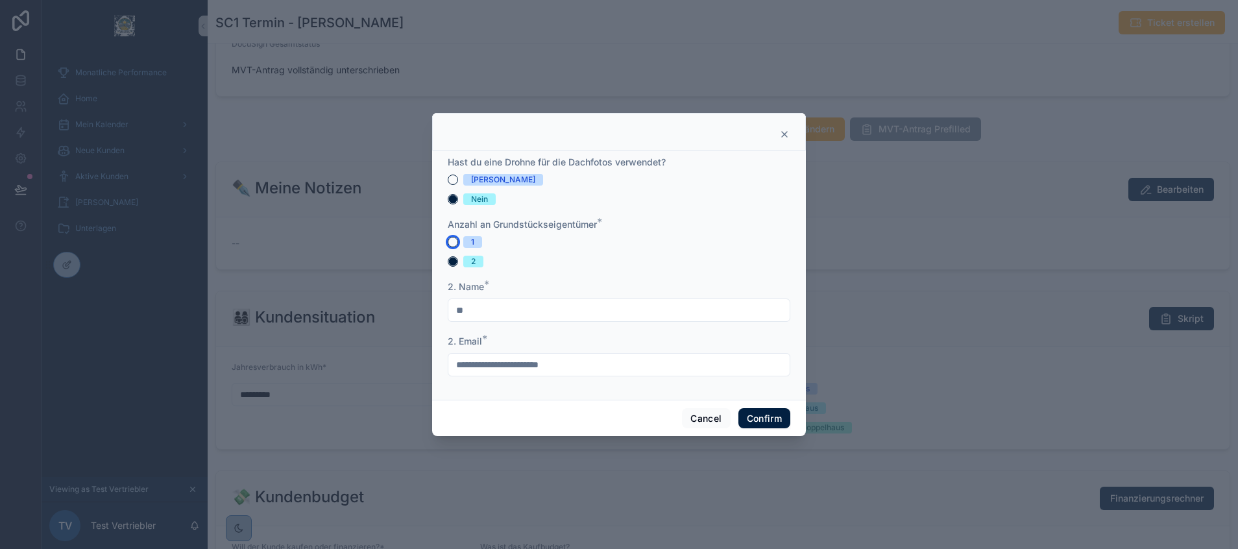
click at [451, 242] on button "1" at bounding box center [453, 242] width 10 height 10
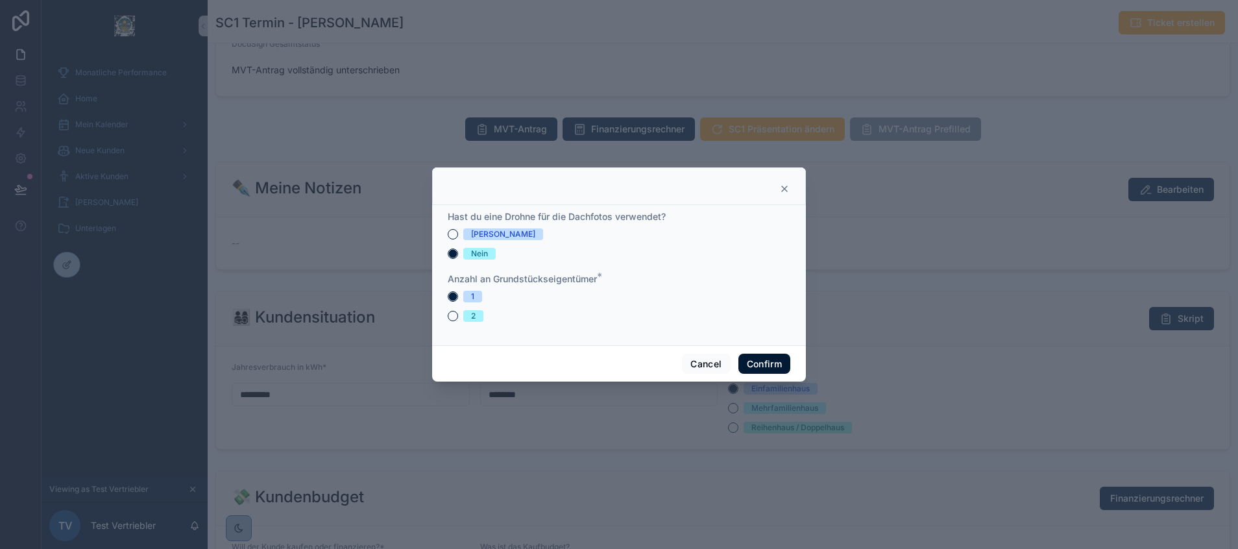
click at [772, 359] on button "Confirm" at bounding box center [764, 364] width 52 height 21
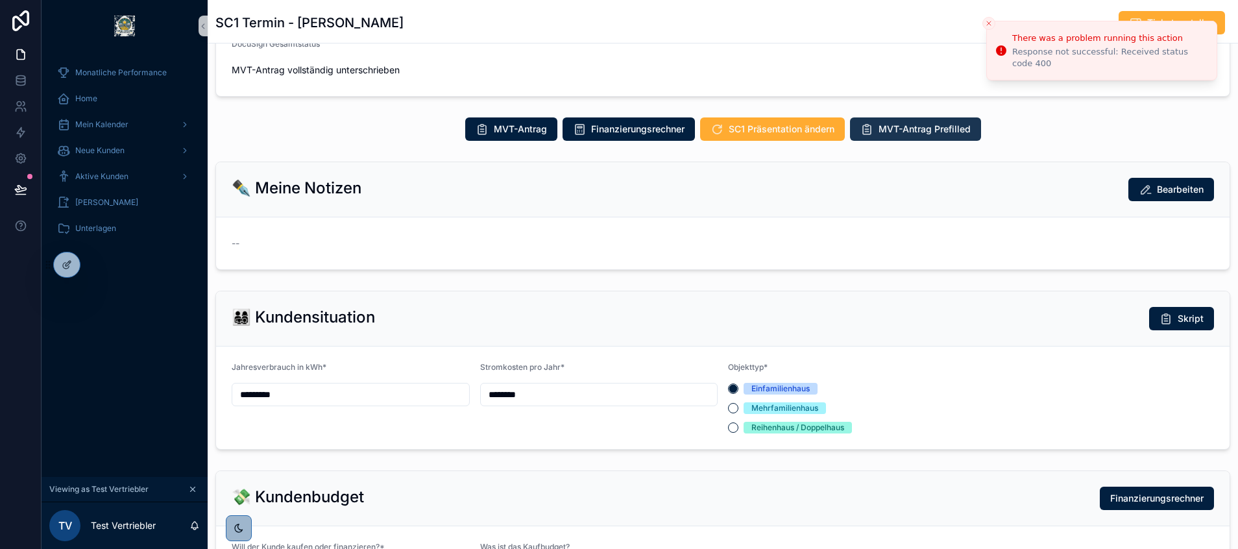
click at [908, 131] on span "MVT-Antrag Prefilled" at bounding box center [925, 129] width 92 height 13
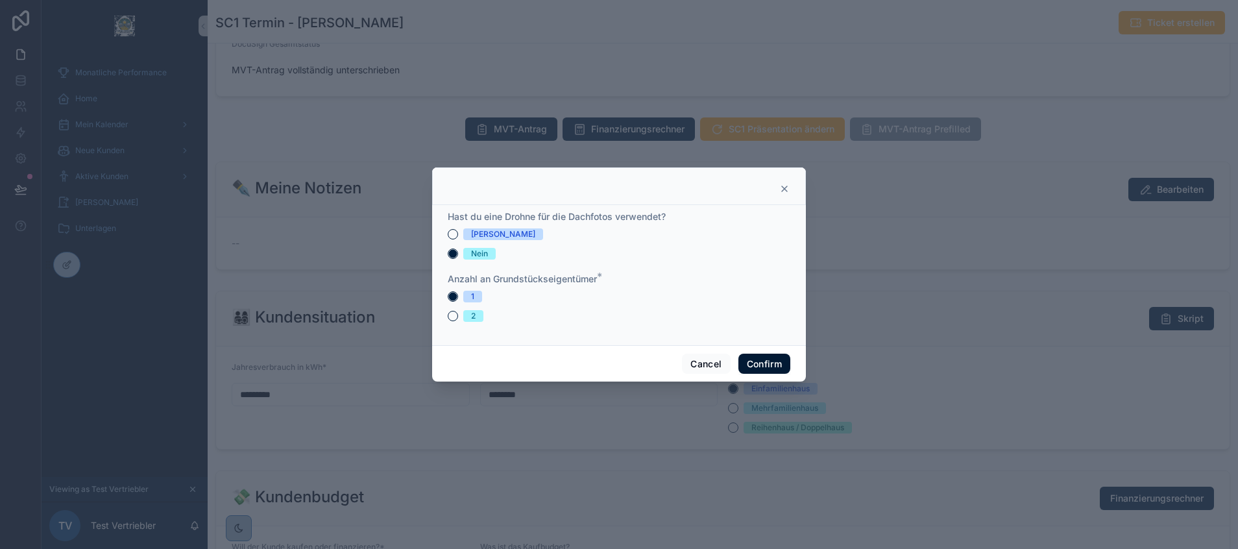
click at [755, 368] on button "Confirm" at bounding box center [764, 364] width 52 height 21
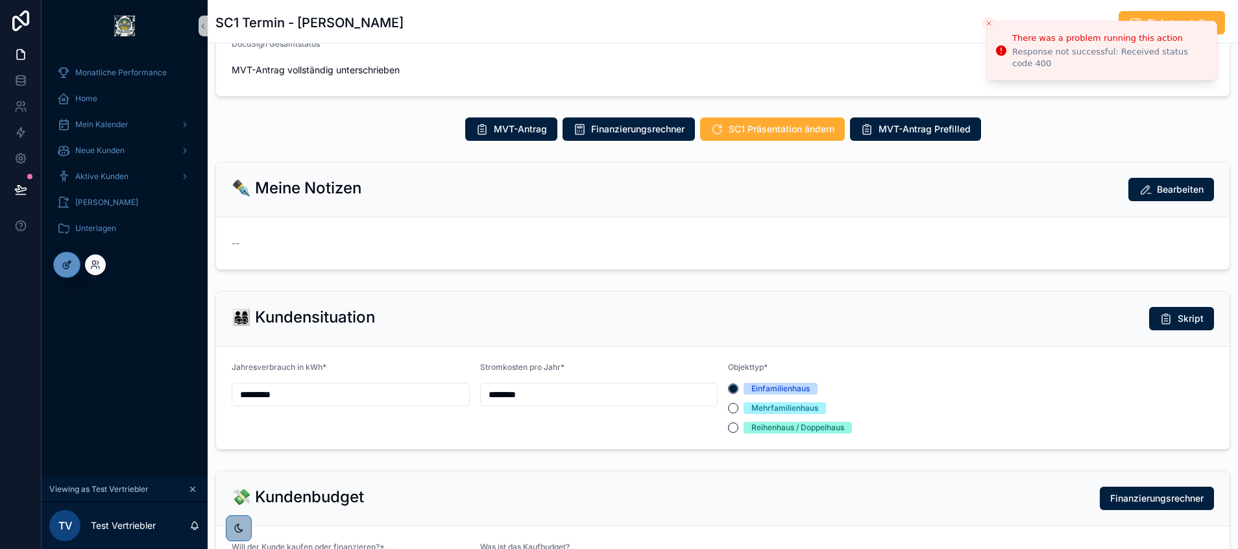
click at [69, 263] on icon at bounding box center [67, 265] width 10 height 10
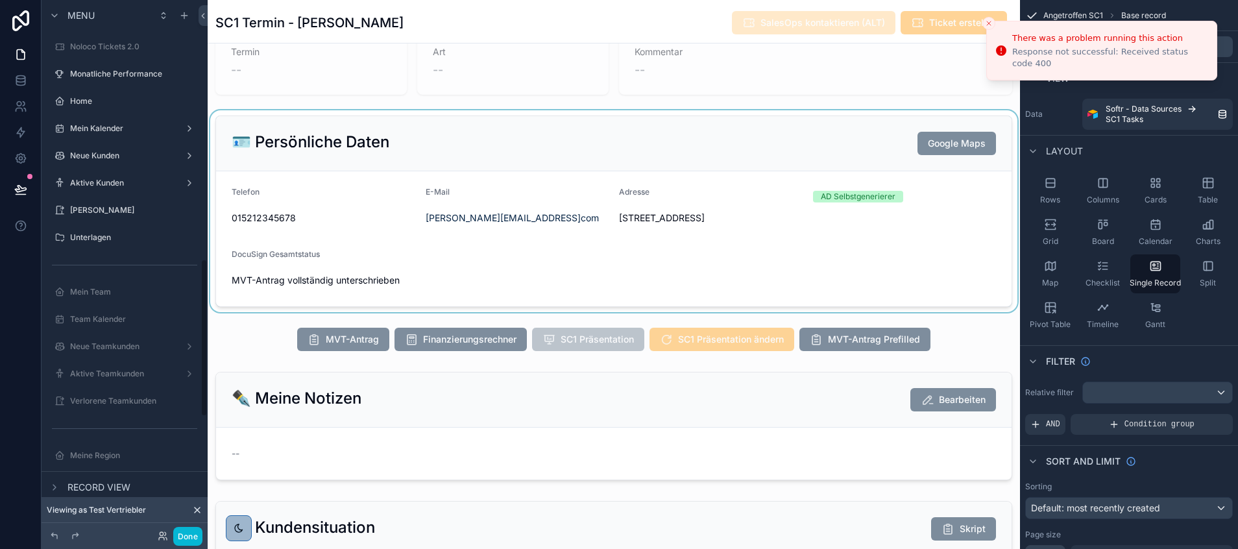
scroll to position [311, 0]
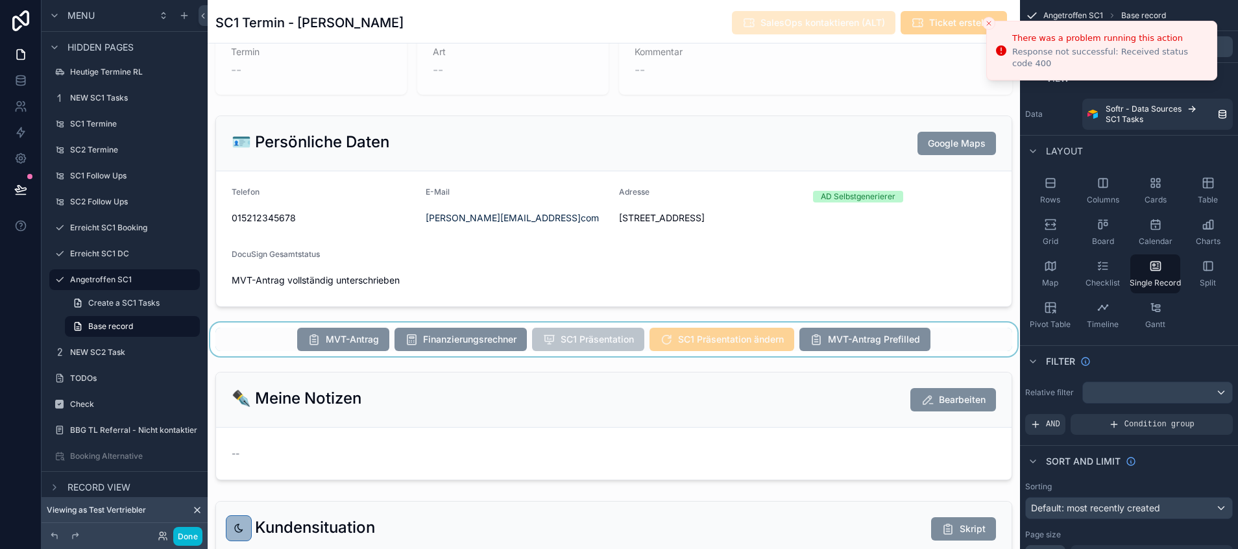
click at [916, 341] on div "scrollable content" at bounding box center [614, 339] width 812 height 34
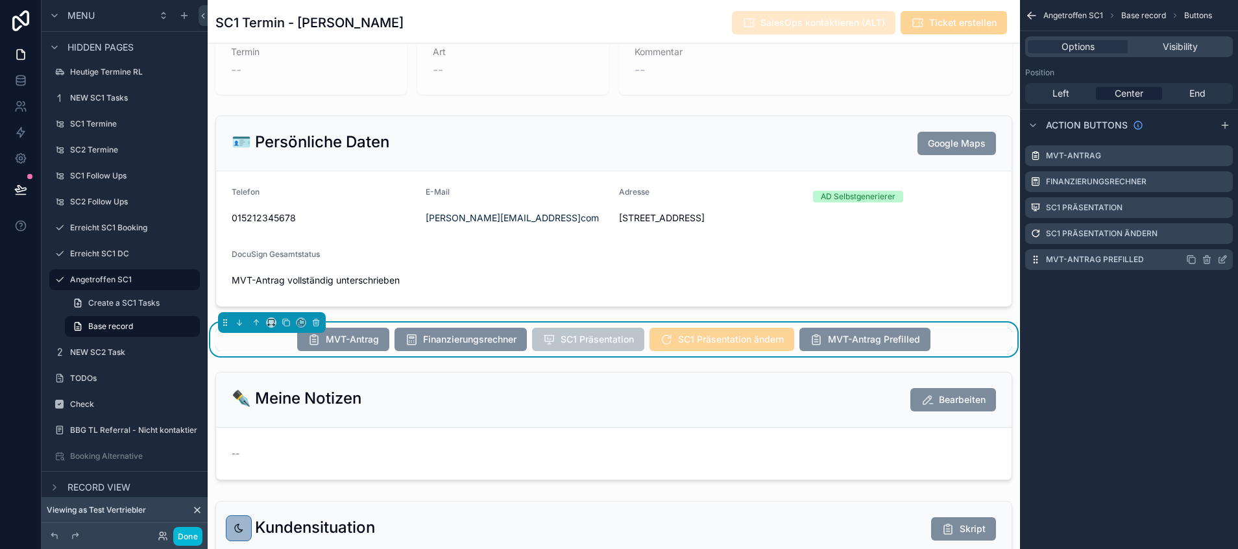
click at [1221, 258] on icon "scrollable content" at bounding box center [1222, 259] width 10 height 10
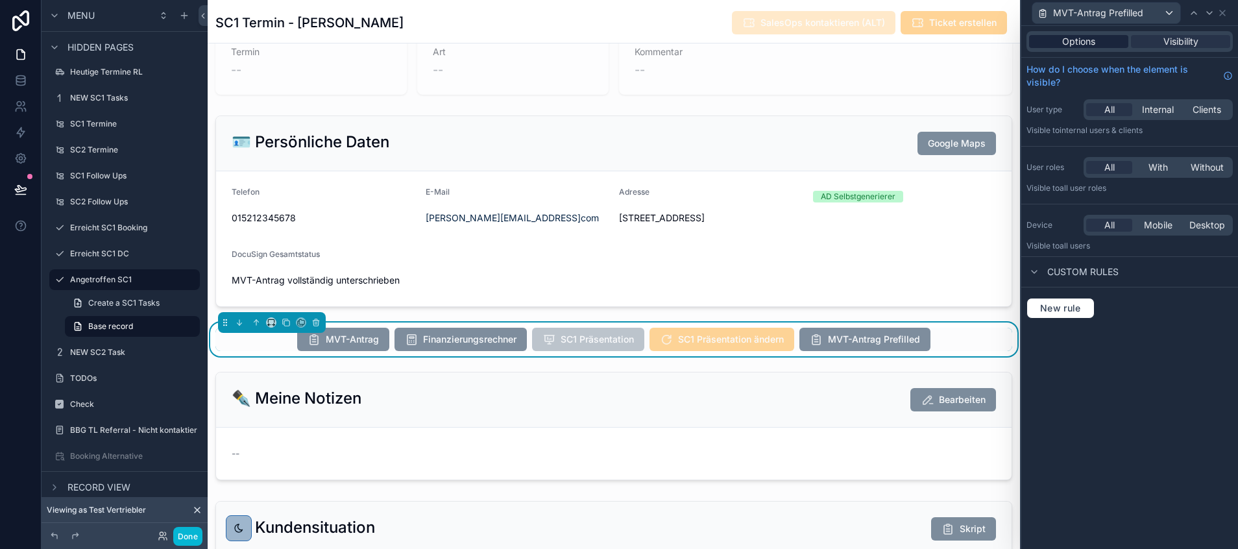
click at [1096, 42] on div "Options" at bounding box center [1078, 41] width 99 height 13
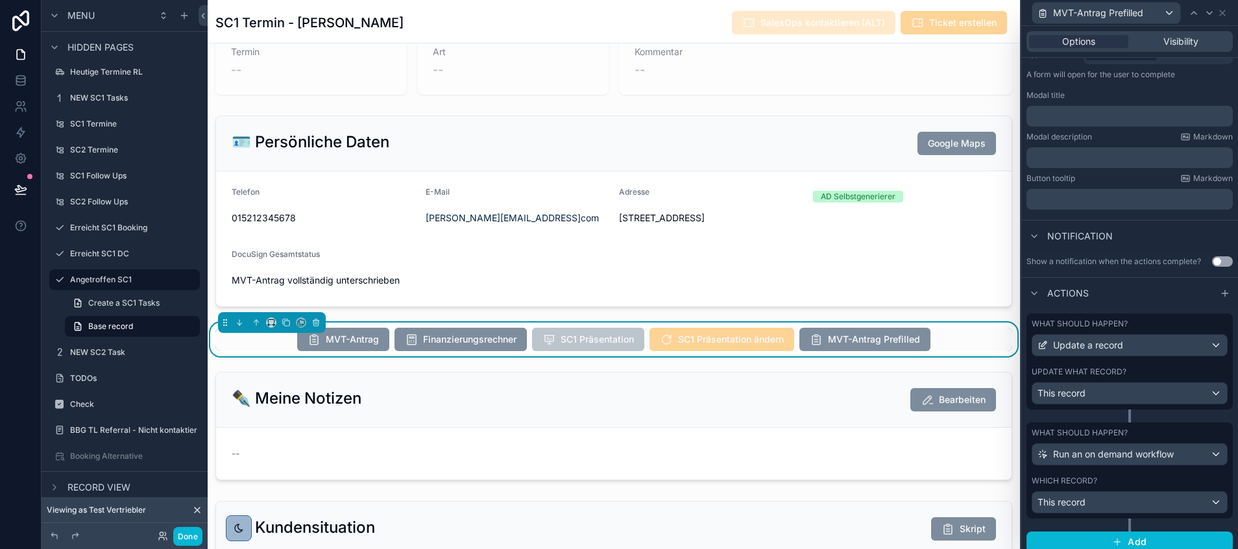
scroll to position [195, 0]
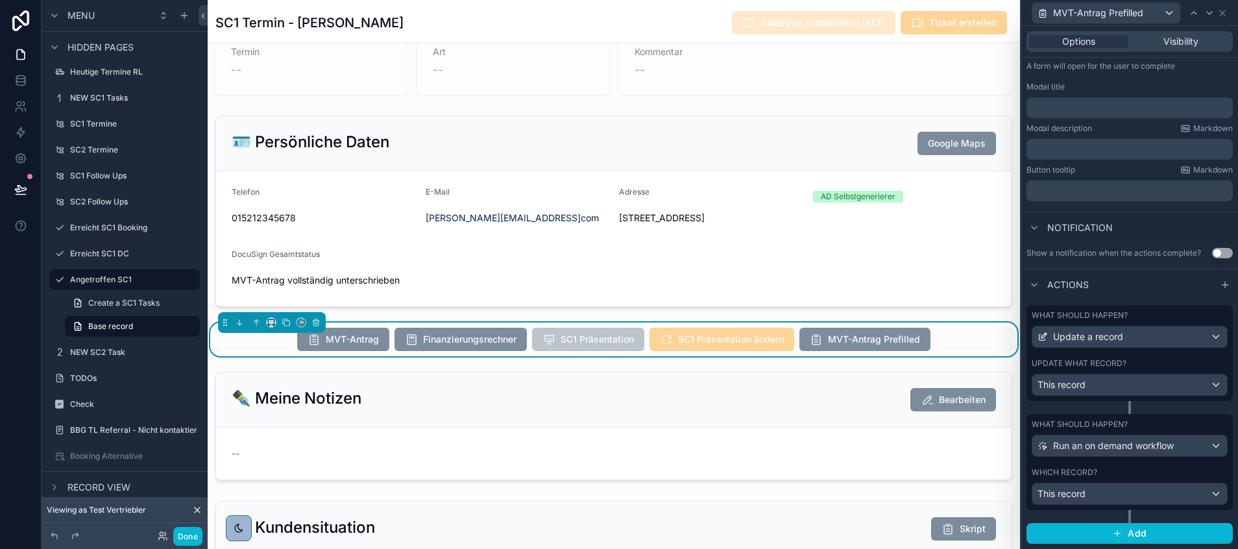
click at [1136, 433] on div "What should happen? Run an on demand workflow" at bounding box center [1130, 438] width 196 height 38
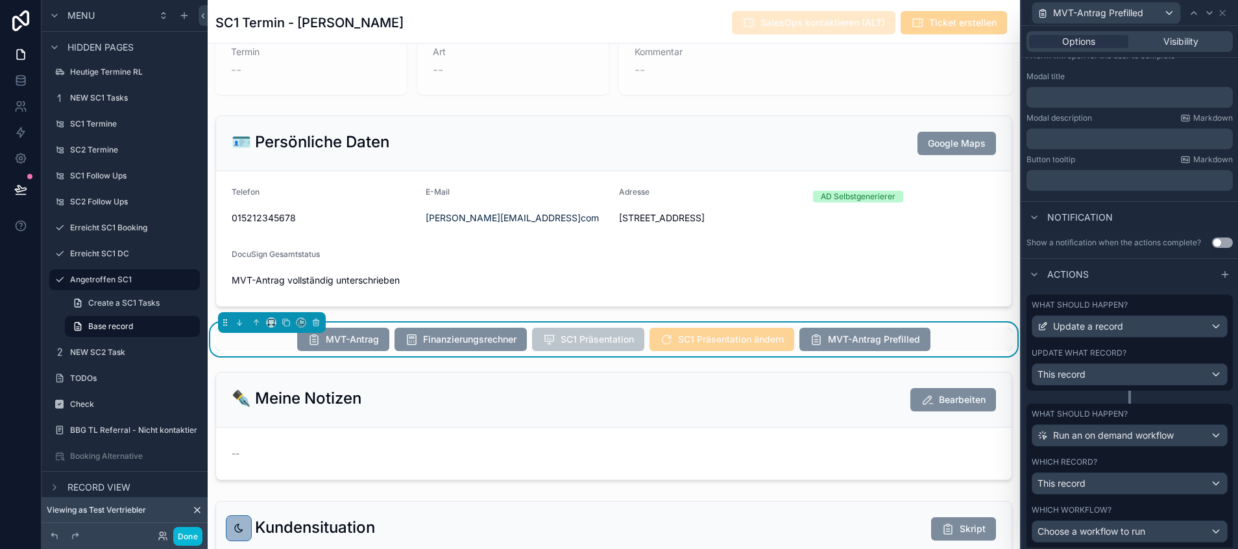
click at [1094, 467] on label "Which record?" at bounding box center [1065, 462] width 66 height 10
click at [1086, 442] on span "Run an on demand workflow" at bounding box center [1113, 435] width 121 height 13
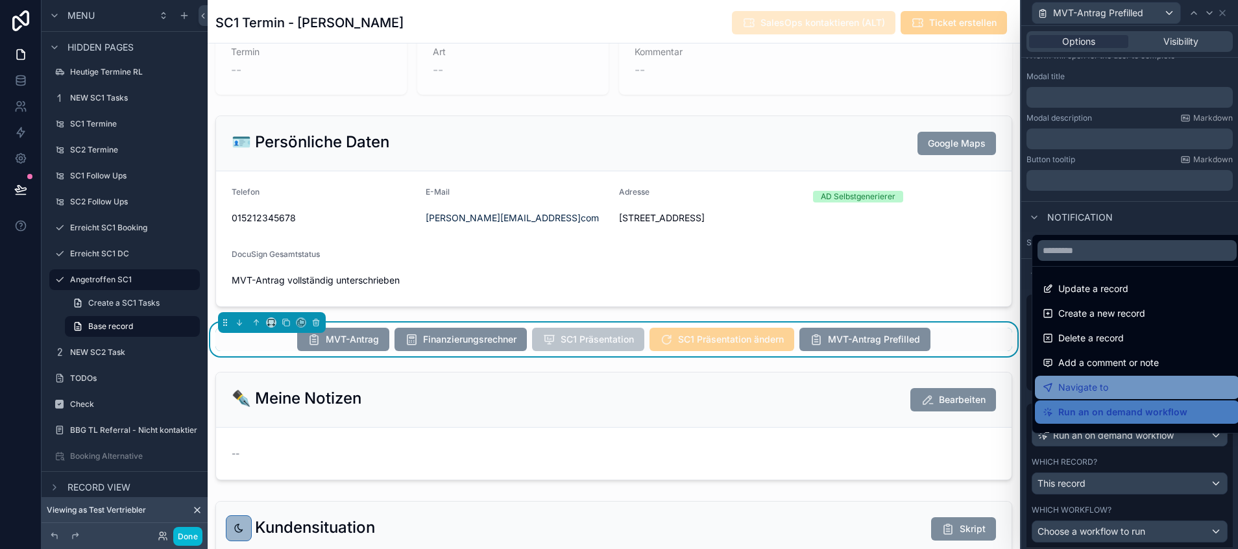
click at [1102, 378] on div "Navigate to" at bounding box center [1137, 387] width 204 height 23
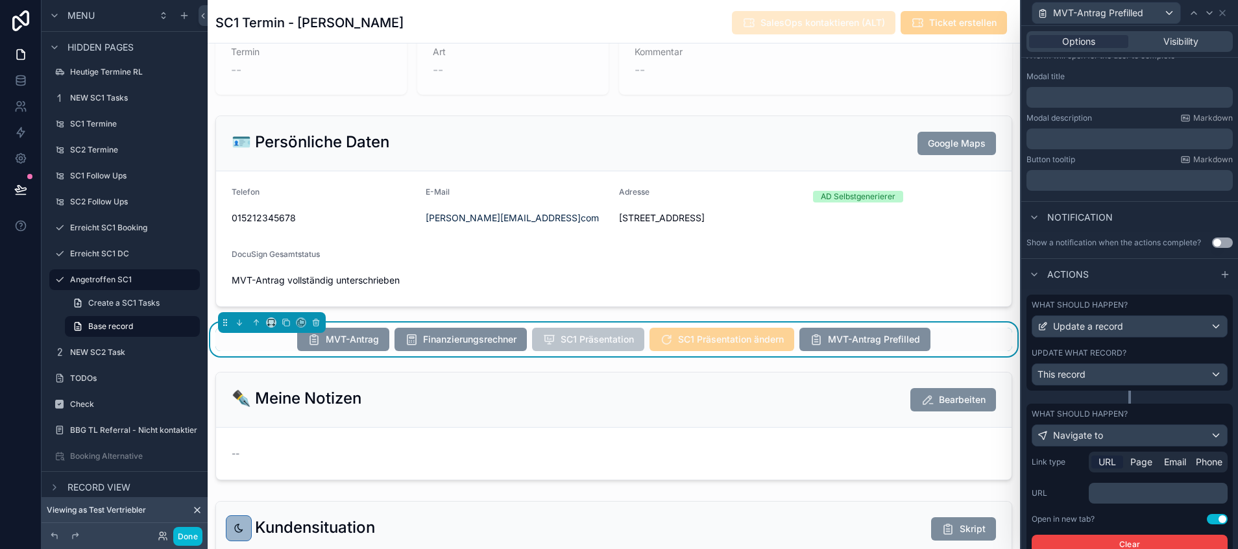
scroll to position [286, 0]
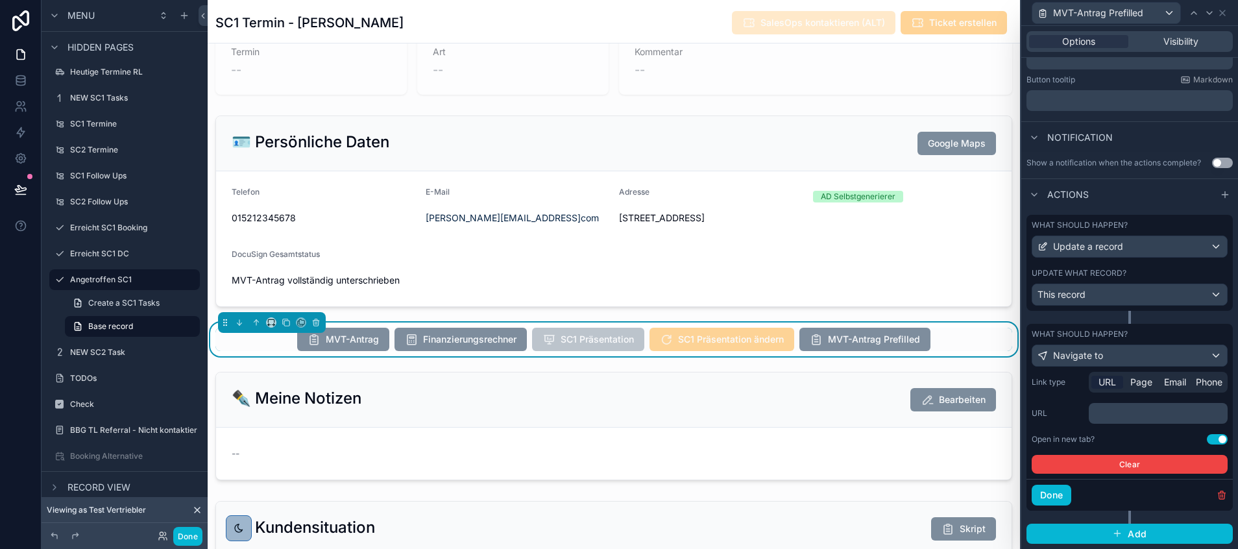
click at [1126, 411] on p "﻿" at bounding box center [1159, 413] width 131 height 13
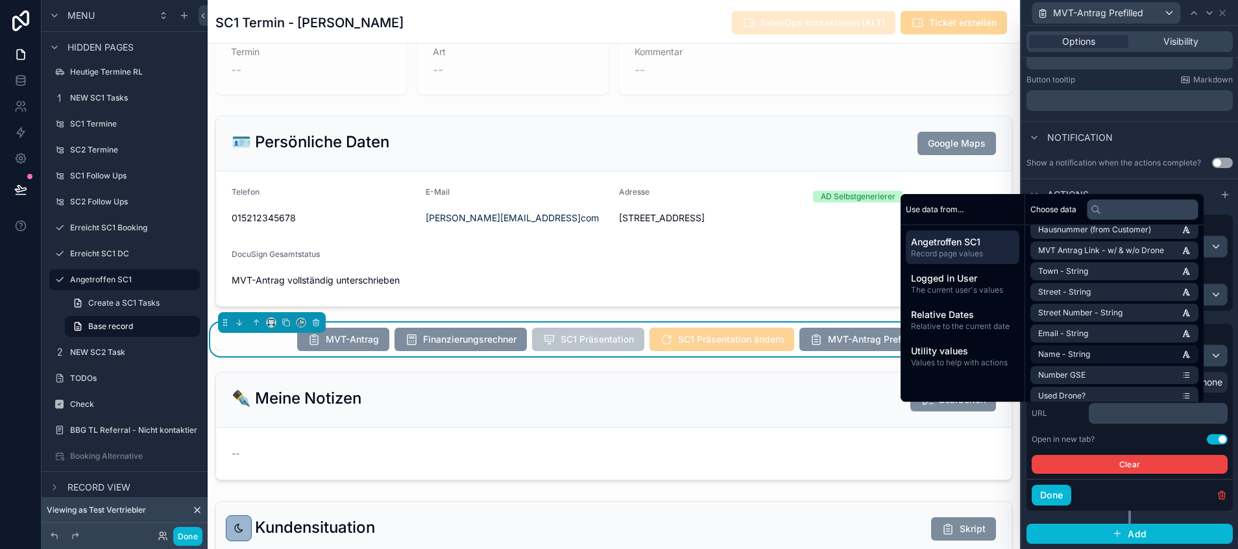
scroll to position [6799, 0]
click at [1090, 276] on span "MVT Antrag Link - w/ & w/o Drone" at bounding box center [1101, 272] width 126 height 10
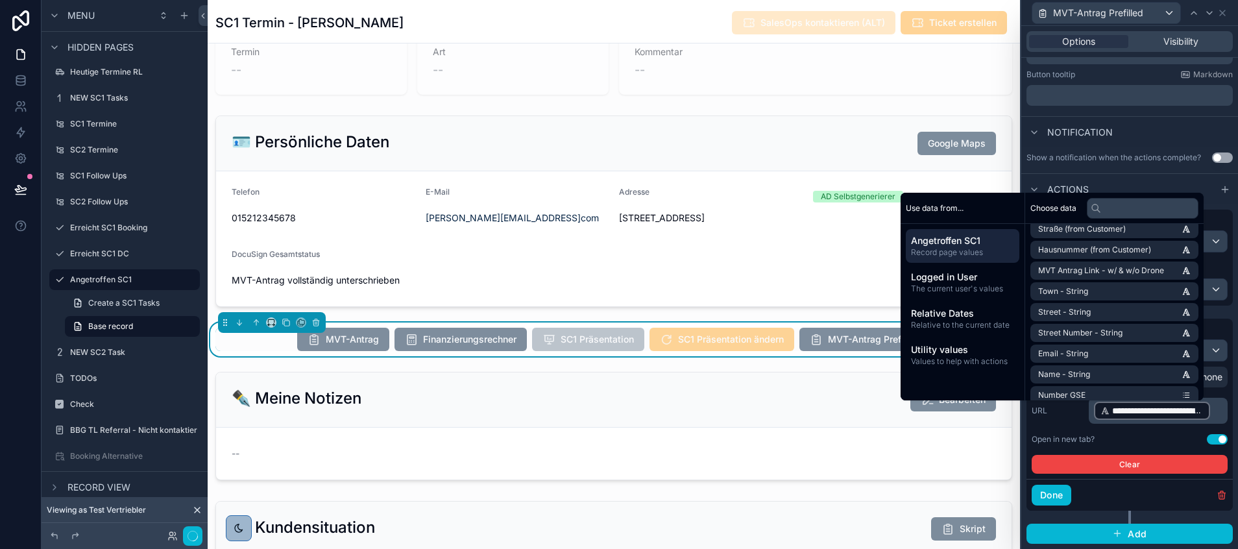
scroll to position [311, 0]
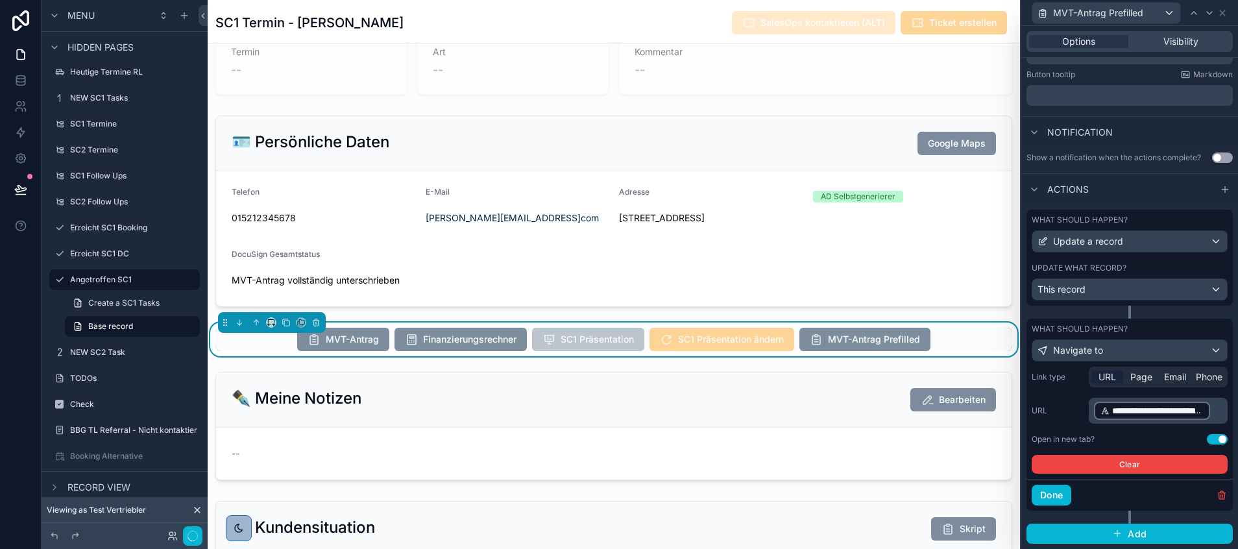
click at [1069, 438] on div "**********" at bounding box center [1130, 420] width 196 height 107
click at [1043, 500] on button "Done" at bounding box center [1052, 495] width 40 height 21
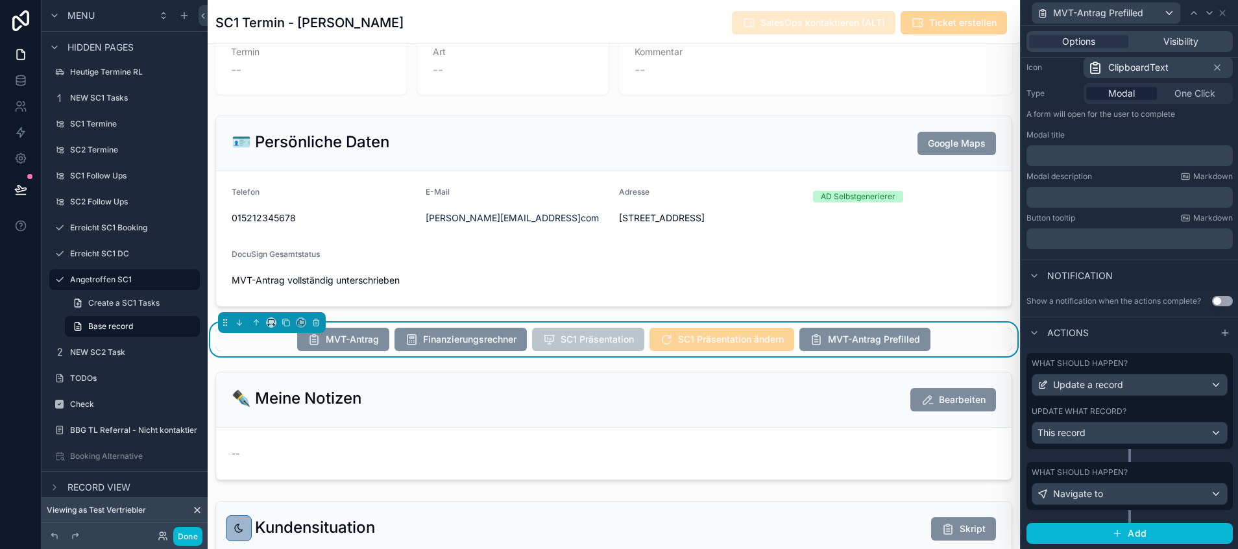
scroll to position [136, 0]
click at [1128, 416] on div "What should happen? Update a record Update what record? This record" at bounding box center [1130, 402] width 206 height 96
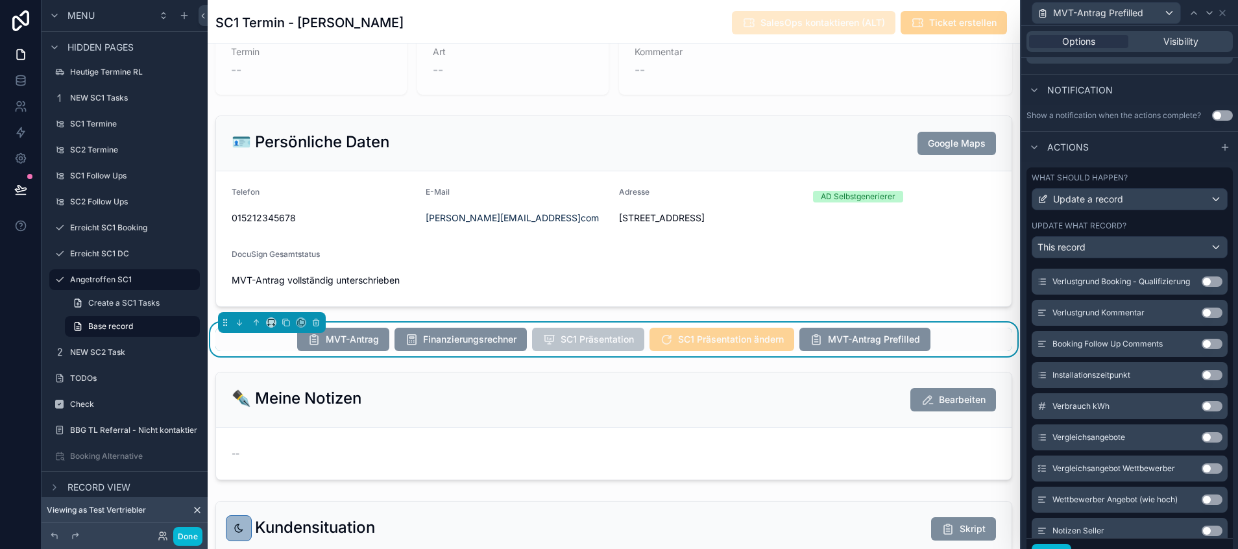
scroll to position [453, 0]
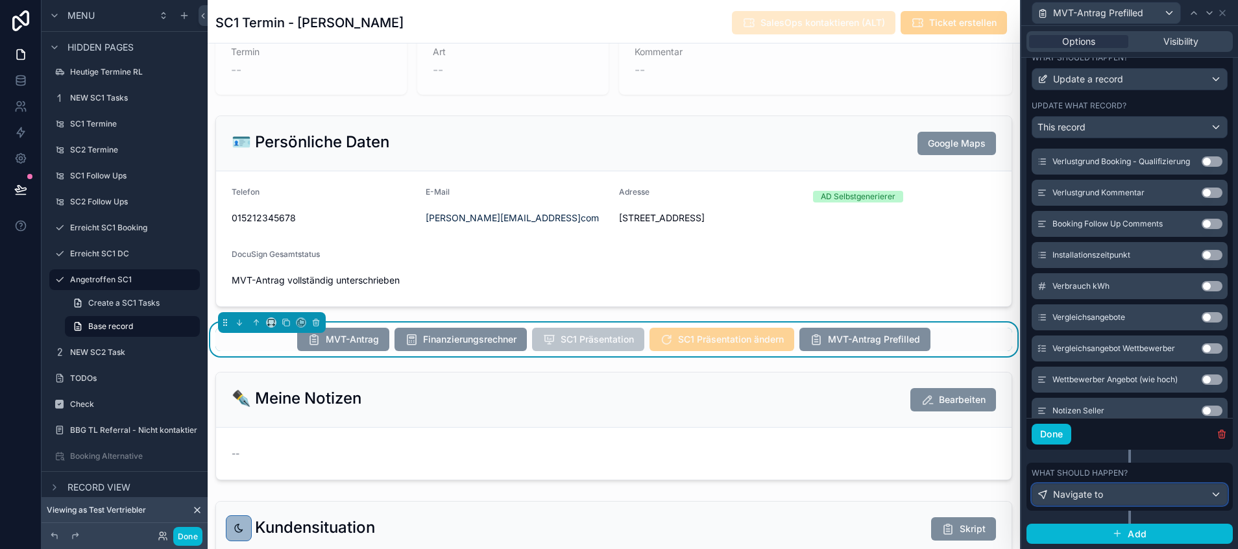
click at [1115, 504] on div "Navigate to" at bounding box center [1129, 494] width 195 height 21
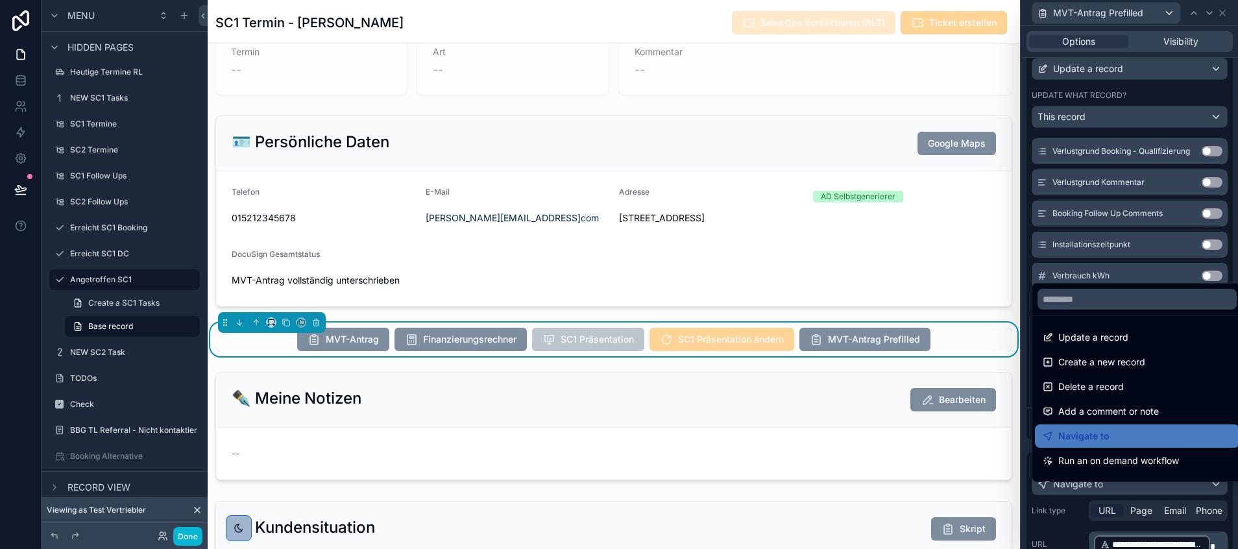
click at [1067, 531] on div at bounding box center [1129, 274] width 217 height 549
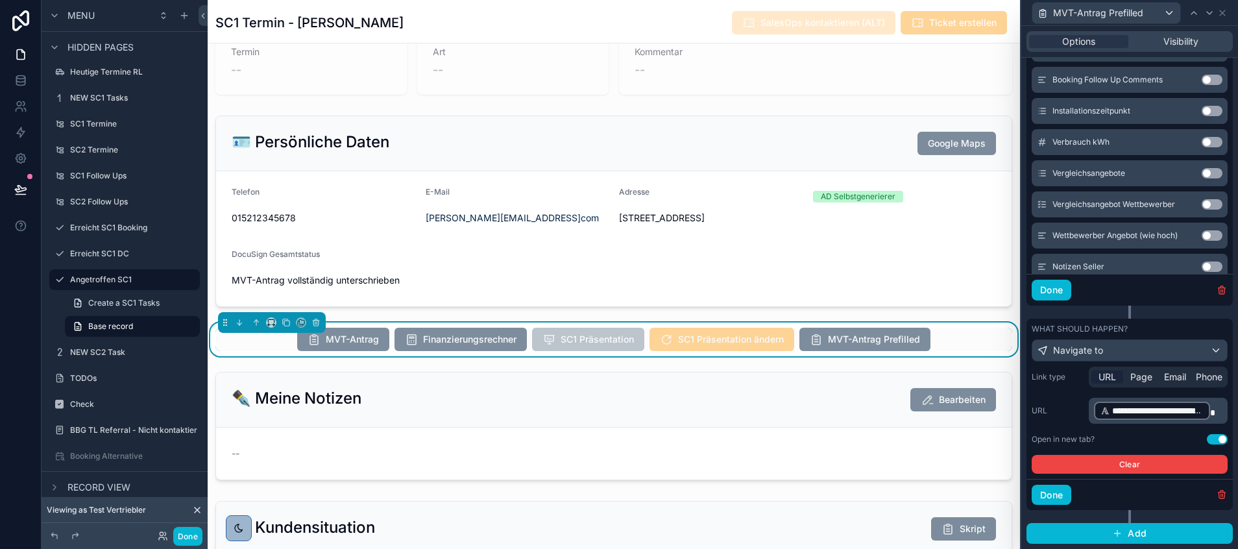
scroll to position [597, 0]
click at [1053, 494] on button "Done" at bounding box center [1052, 495] width 40 height 21
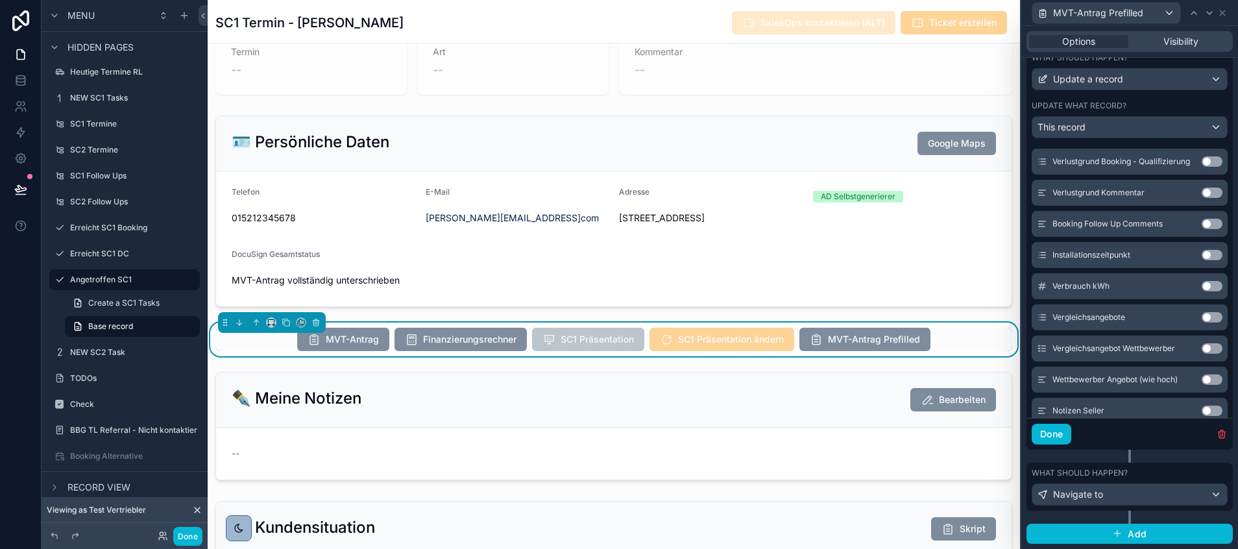
scroll to position [453, 0]
click at [1043, 433] on button "Done" at bounding box center [1052, 434] width 40 height 21
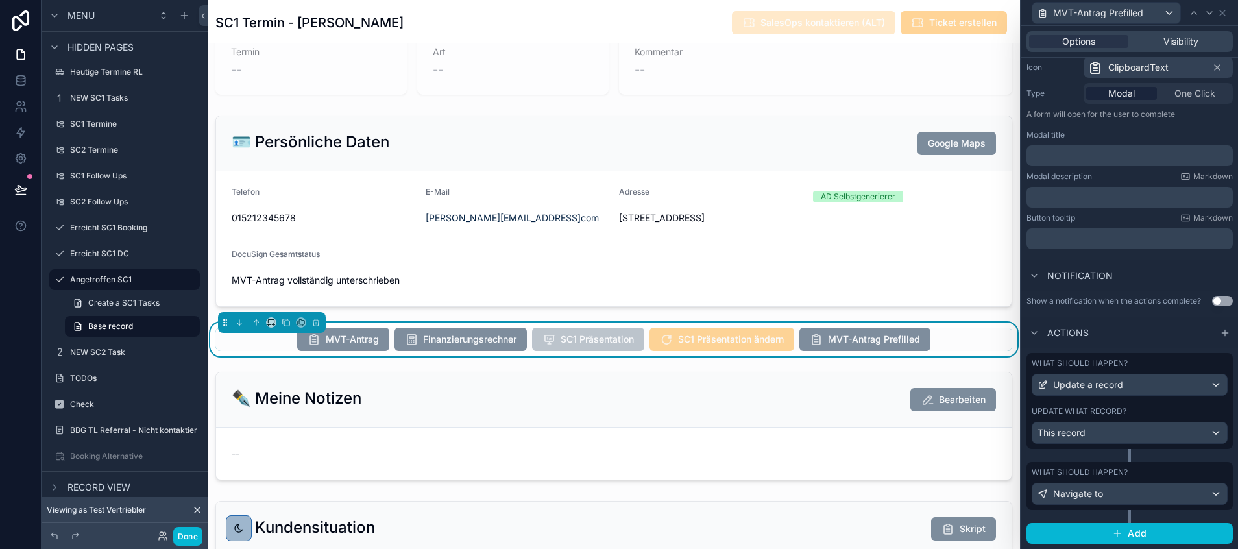
scroll to position [147, 0]
click at [1224, 10] on icon at bounding box center [1222, 13] width 10 height 10
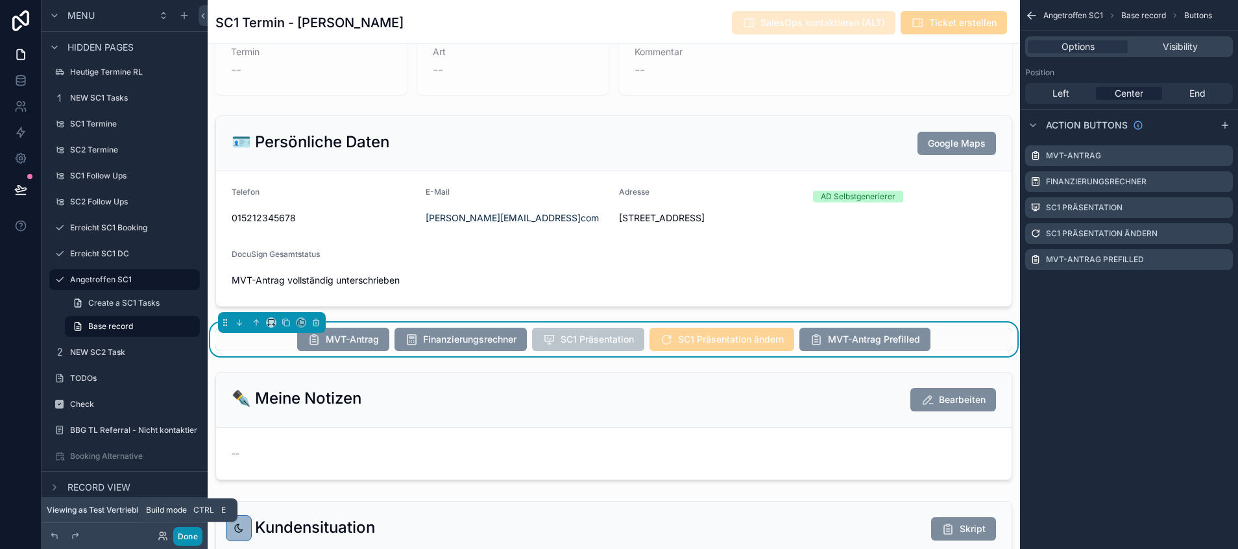
click at [191, 537] on button "Done" at bounding box center [187, 536] width 29 height 19
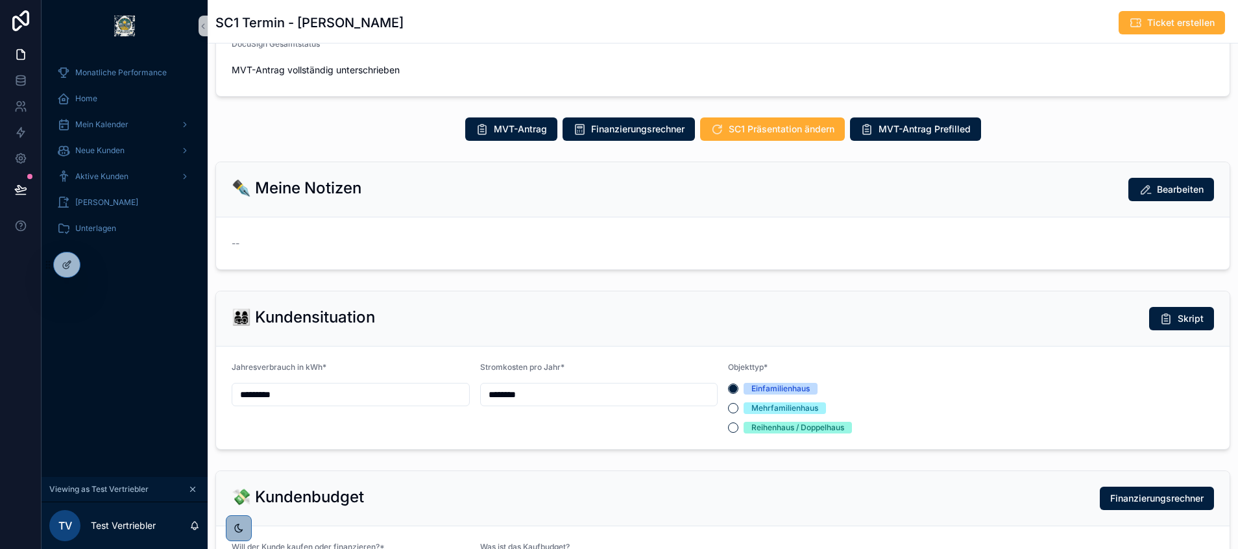
scroll to position [311, 0]
click at [886, 129] on span "MVT-Antrag Prefilled" at bounding box center [925, 129] width 92 height 13
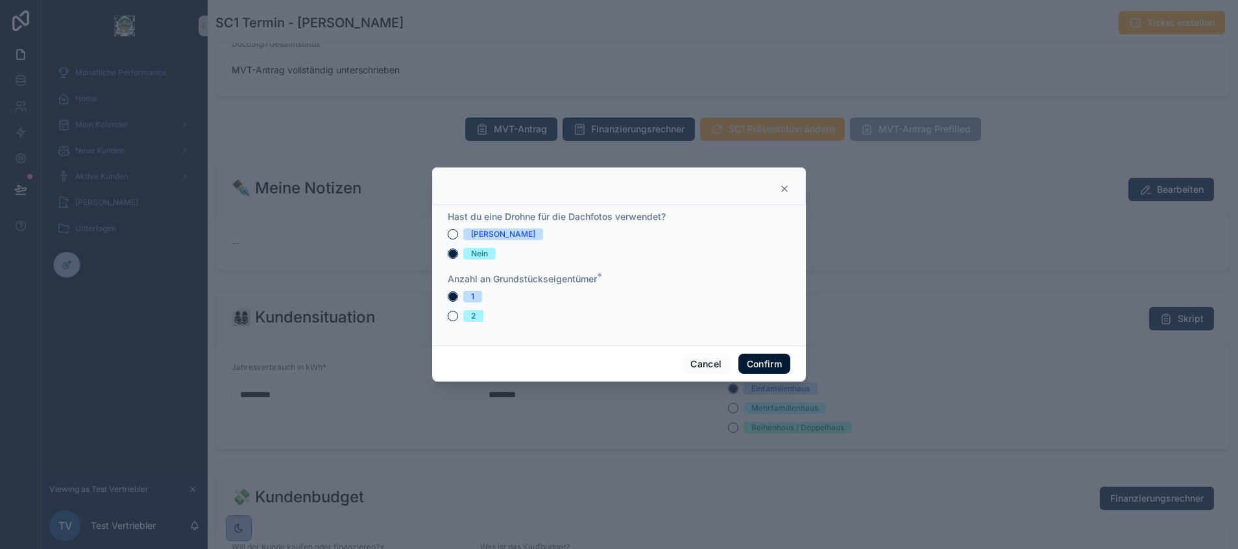
click at [770, 362] on button "Confirm" at bounding box center [764, 364] width 52 height 21
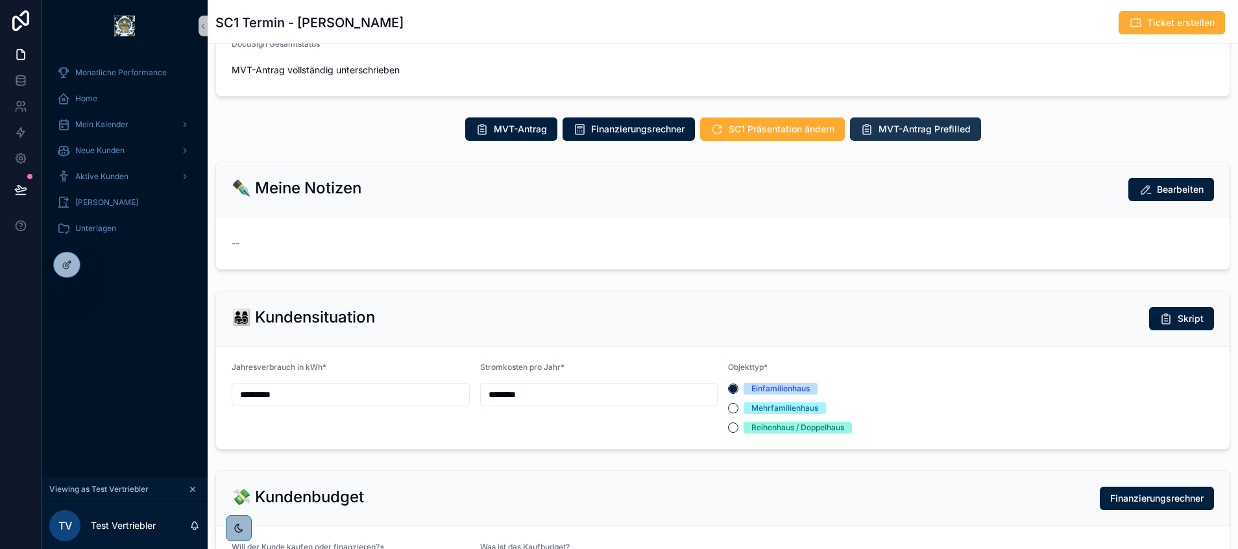
click at [908, 132] on span "MVT-Antrag Prefilled" at bounding box center [925, 129] width 92 height 13
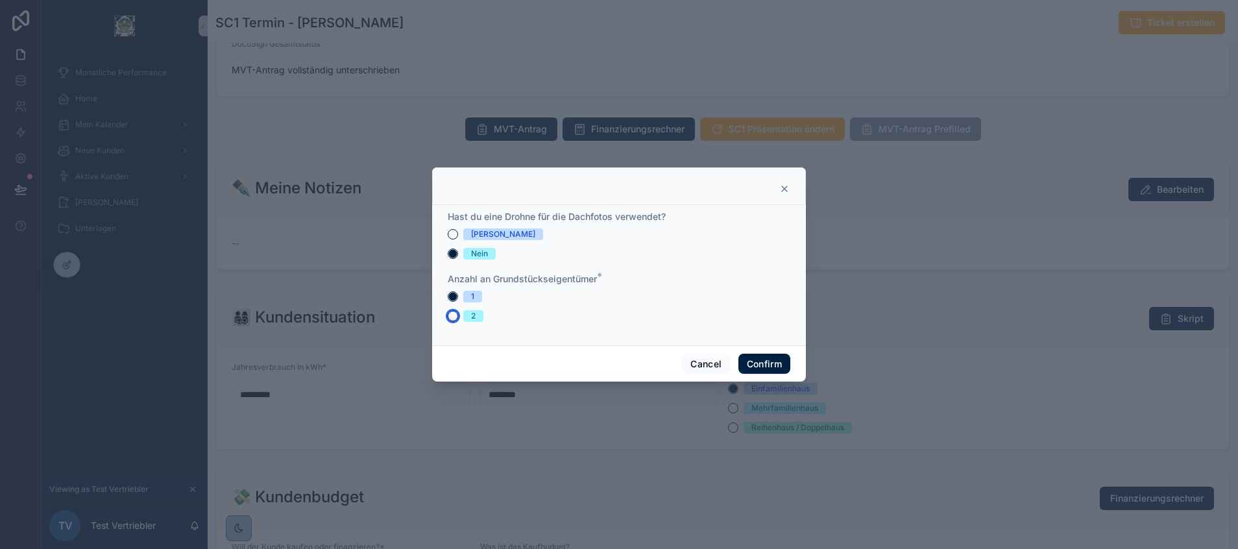
click at [450, 311] on button "2" at bounding box center [453, 316] width 10 height 10
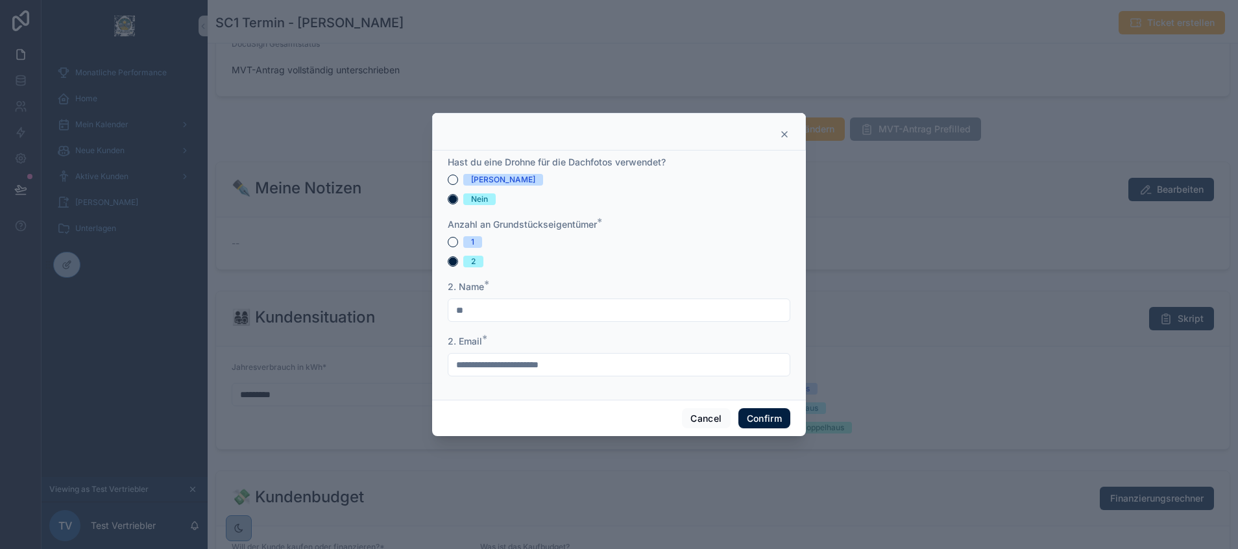
click at [493, 312] on input "**" at bounding box center [618, 310] width 341 height 18
type input "*"
type input "***"
click at [777, 417] on button "Confirm" at bounding box center [764, 418] width 52 height 21
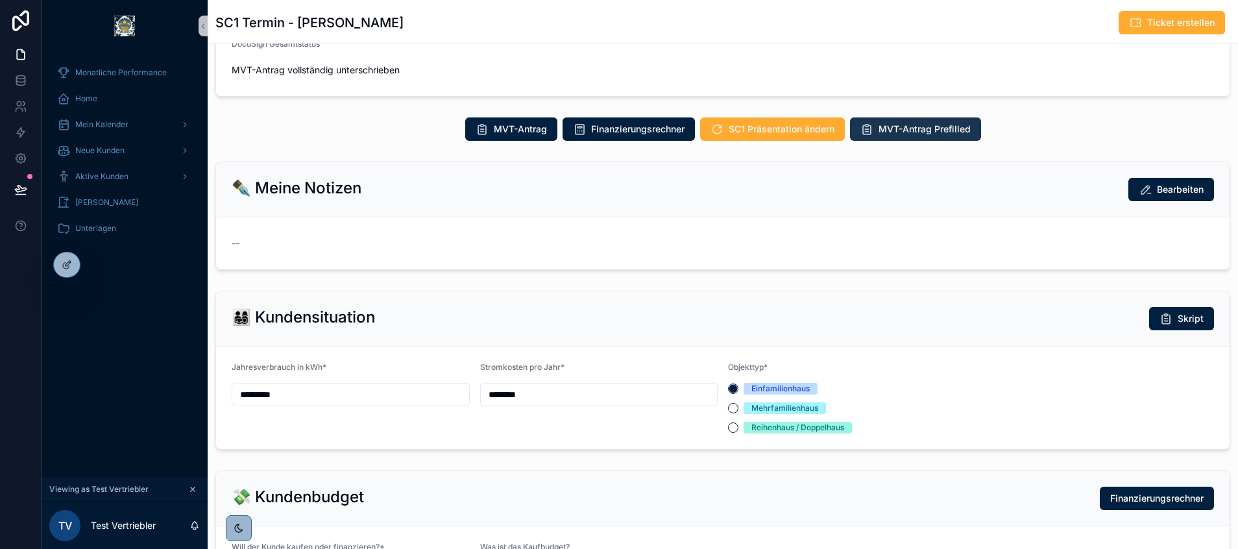
click at [890, 135] on span "MVT-Antrag Prefilled" at bounding box center [925, 129] width 92 height 13
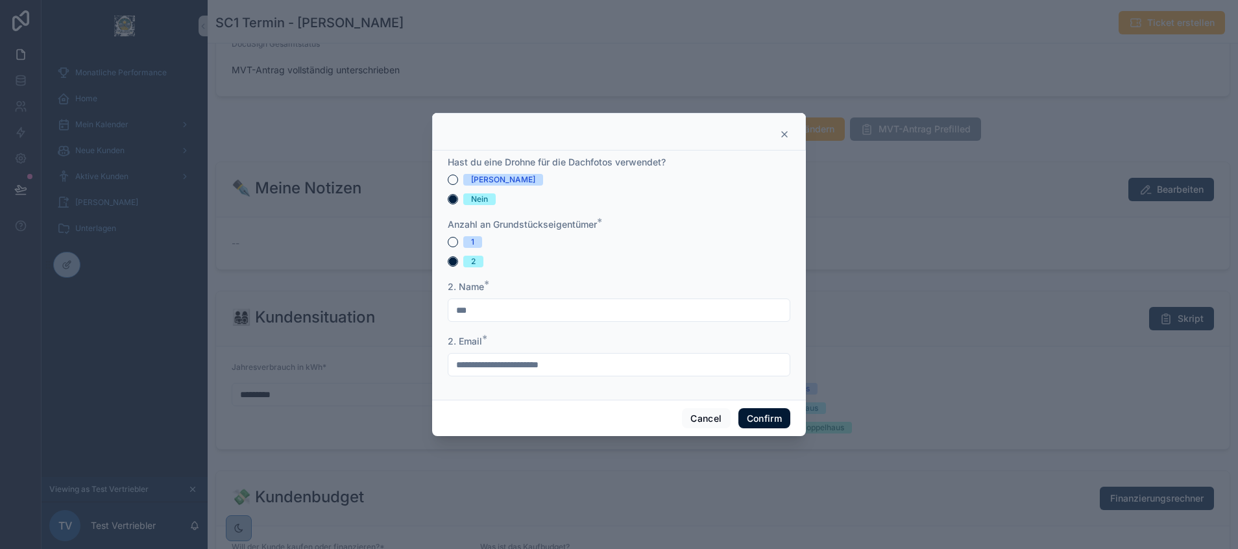
click at [745, 416] on button "Confirm" at bounding box center [764, 418] width 52 height 21
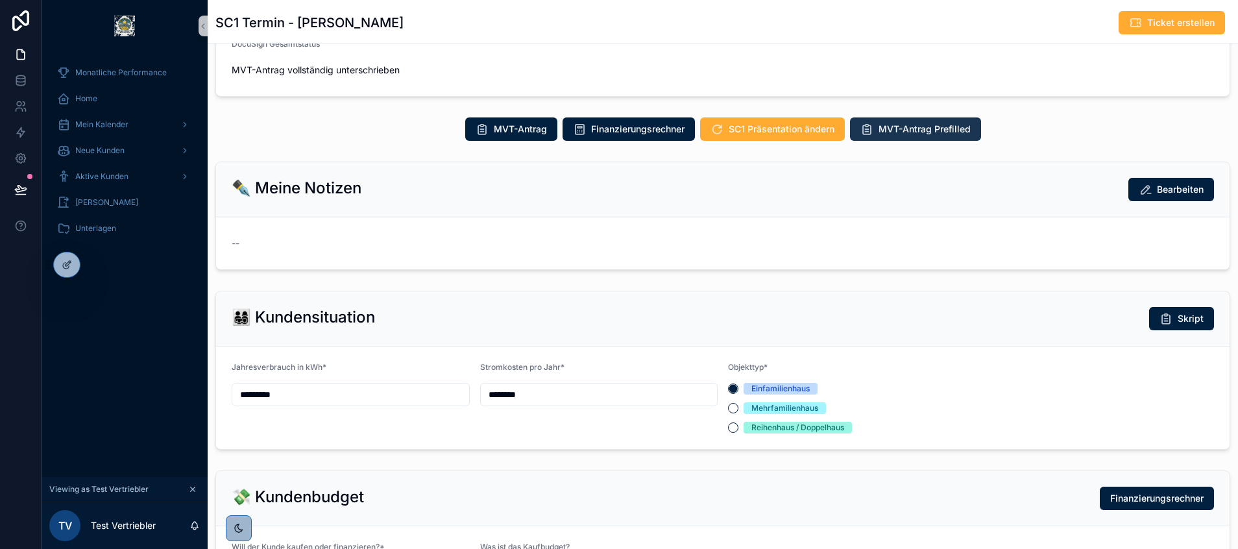
click at [917, 132] on span "MVT-Antrag Prefilled" at bounding box center [925, 129] width 92 height 13
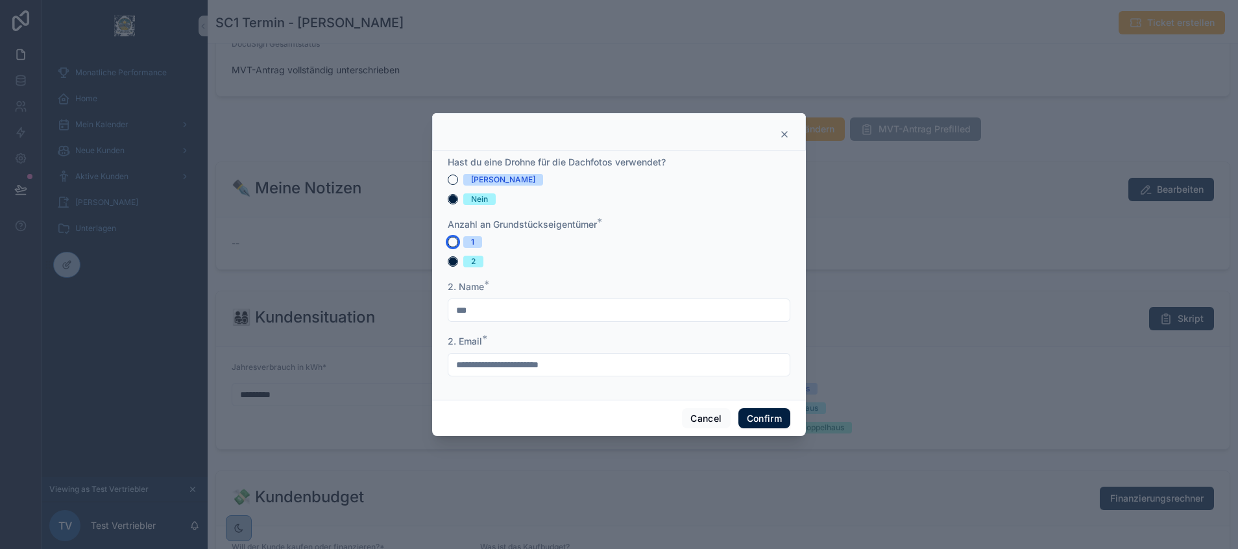
click at [451, 241] on button "1" at bounding box center [453, 242] width 10 height 10
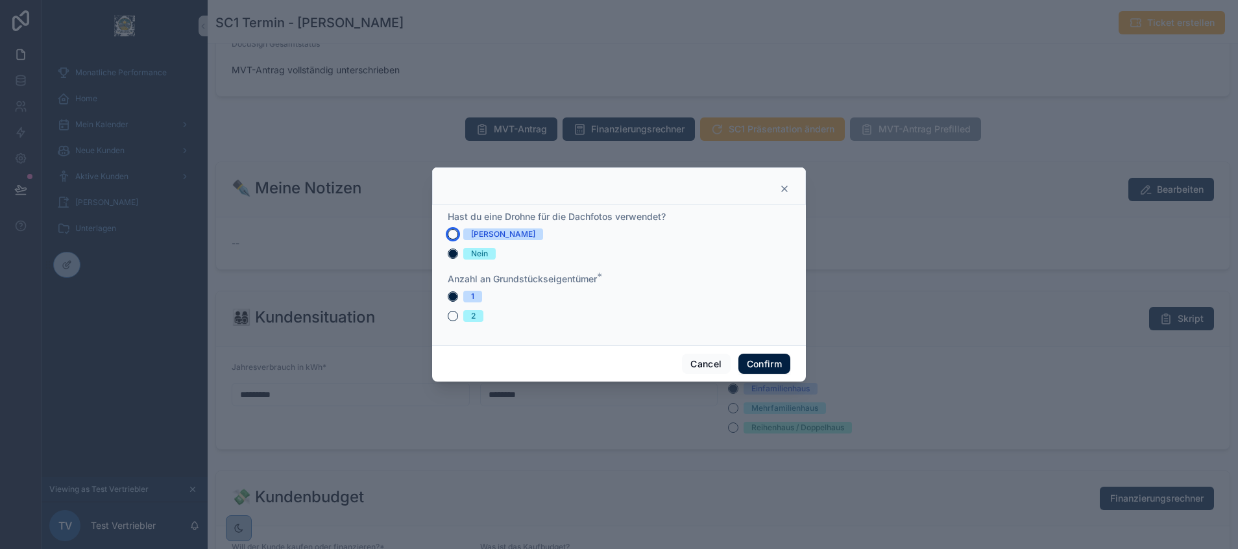
click at [453, 236] on button "[PERSON_NAME]" at bounding box center [453, 234] width 10 height 10
click at [770, 363] on button "Confirm" at bounding box center [764, 364] width 52 height 21
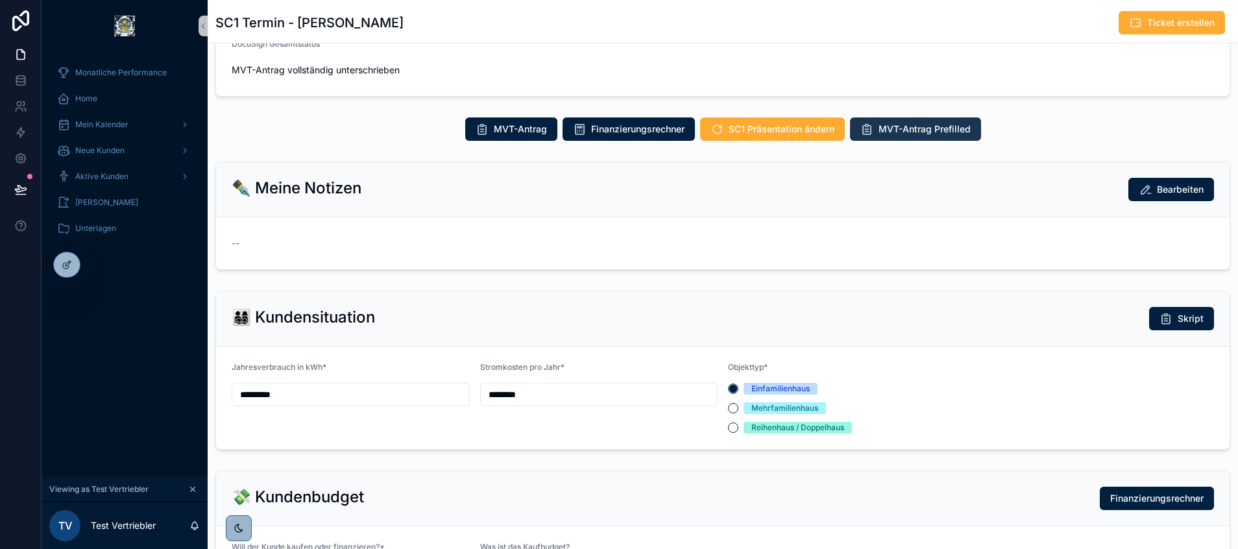
click at [884, 130] on span "MVT-Antrag Prefilled" at bounding box center [925, 129] width 92 height 13
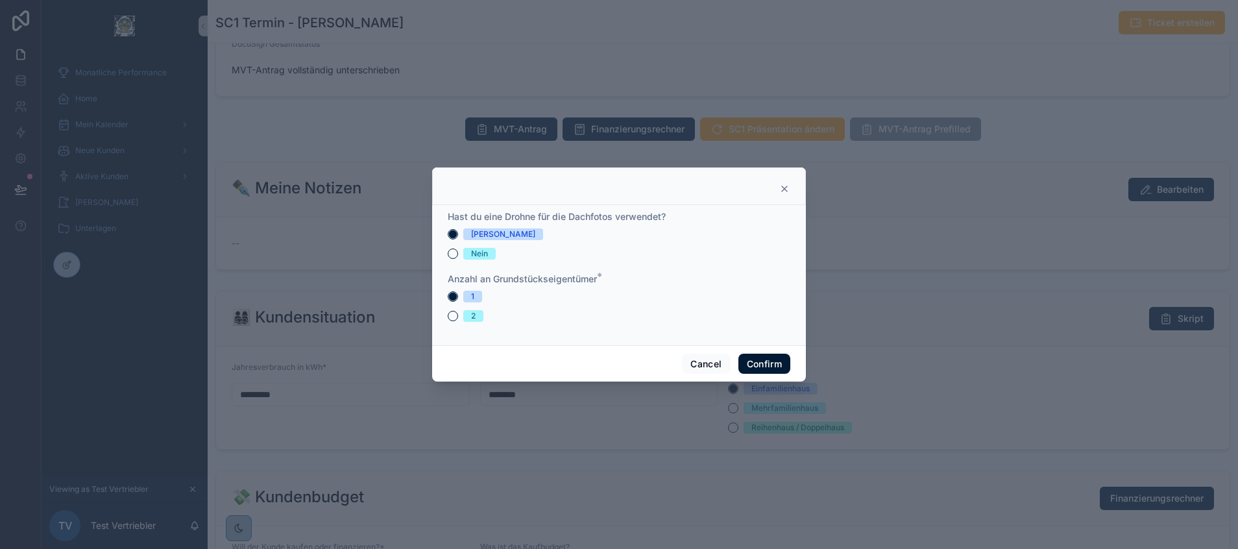
click at [772, 361] on button "Confirm" at bounding box center [764, 364] width 52 height 21
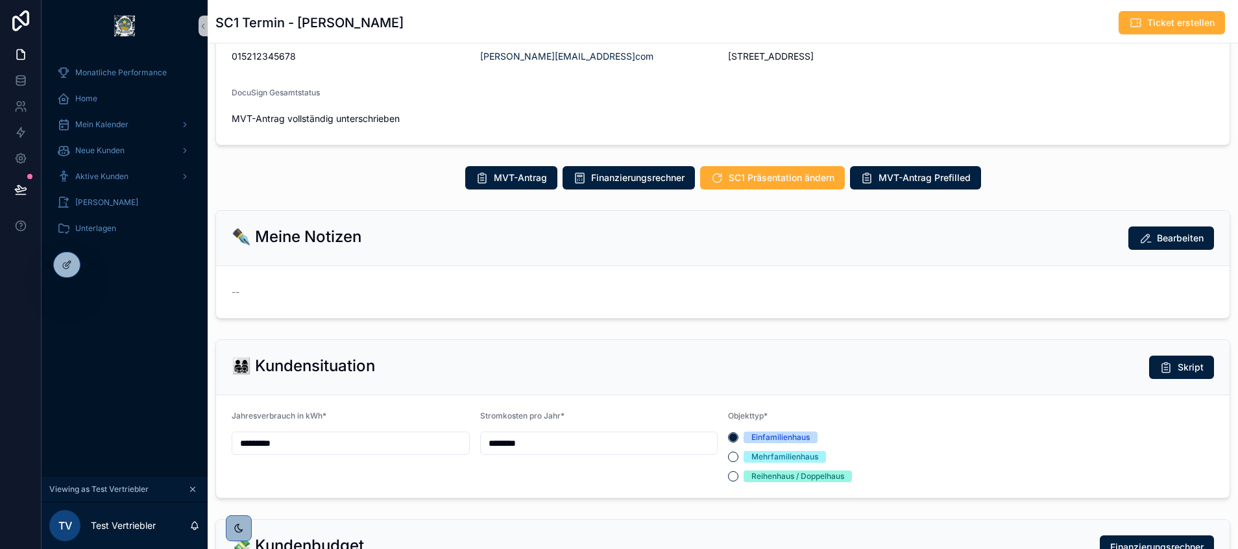
scroll to position [110, 0]
